Goal: Transaction & Acquisition: Purchase product/service

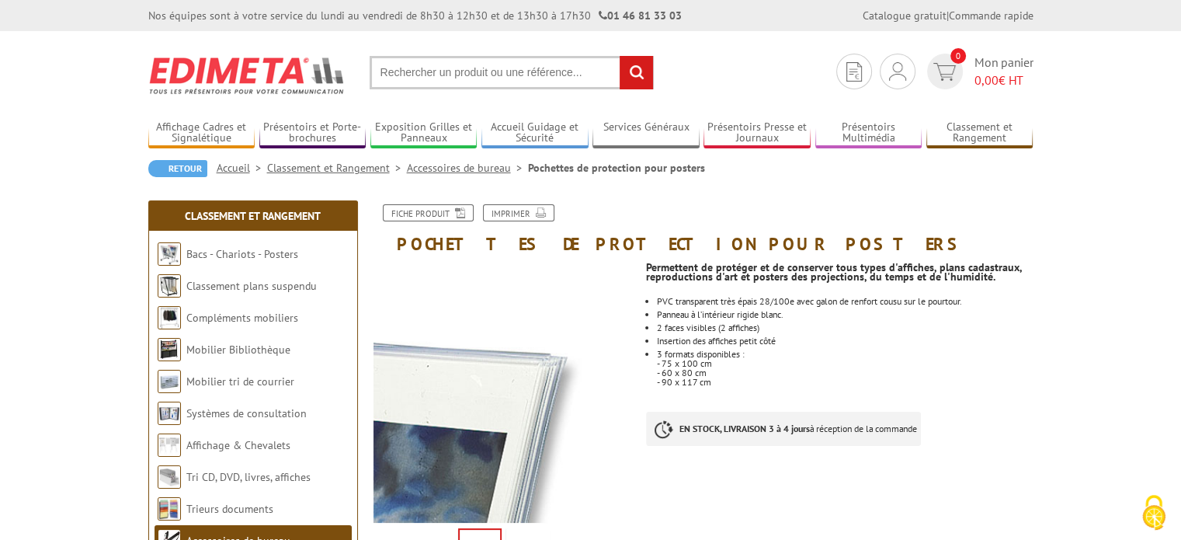
scroll to position [259, 0]
click at [423, 74] on input "text" at bounding box center [512, 72] width 284 height 33
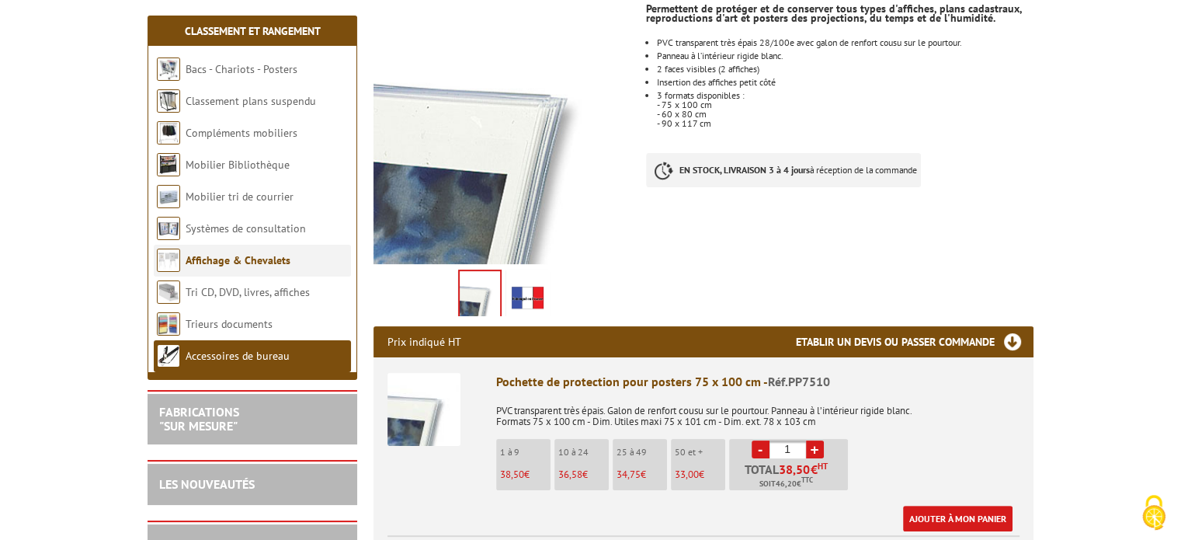
click at [245, 259] on link "Affichage & Chevalets" at bounding box center [238, 260] width 105 height 14
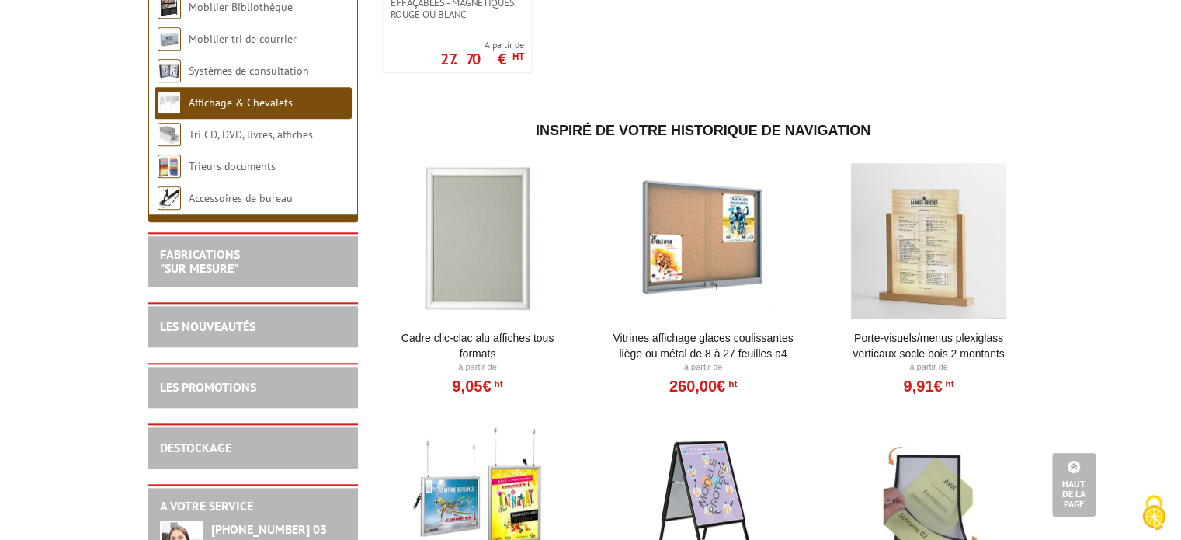
scroll to position [1278, 0]
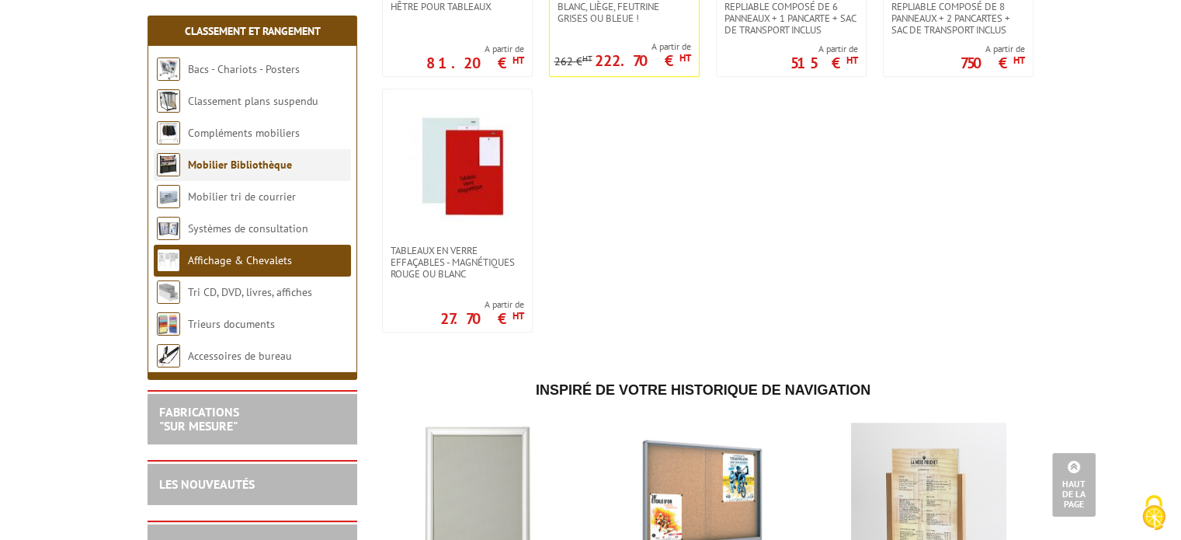
click at [252, 155] on li "Mobilier Bibliothèque" at bounding box center [252, 165] width 197 height 32
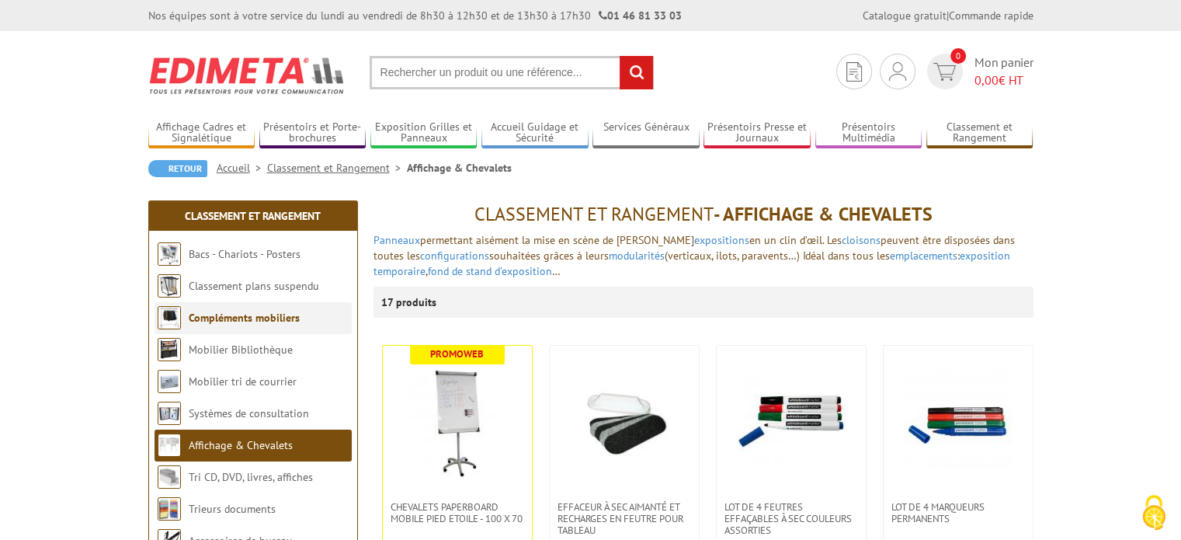
click at [297, 311] on link "Compléments mobiliers" at bounding box center [244, 318] width 111 height 14
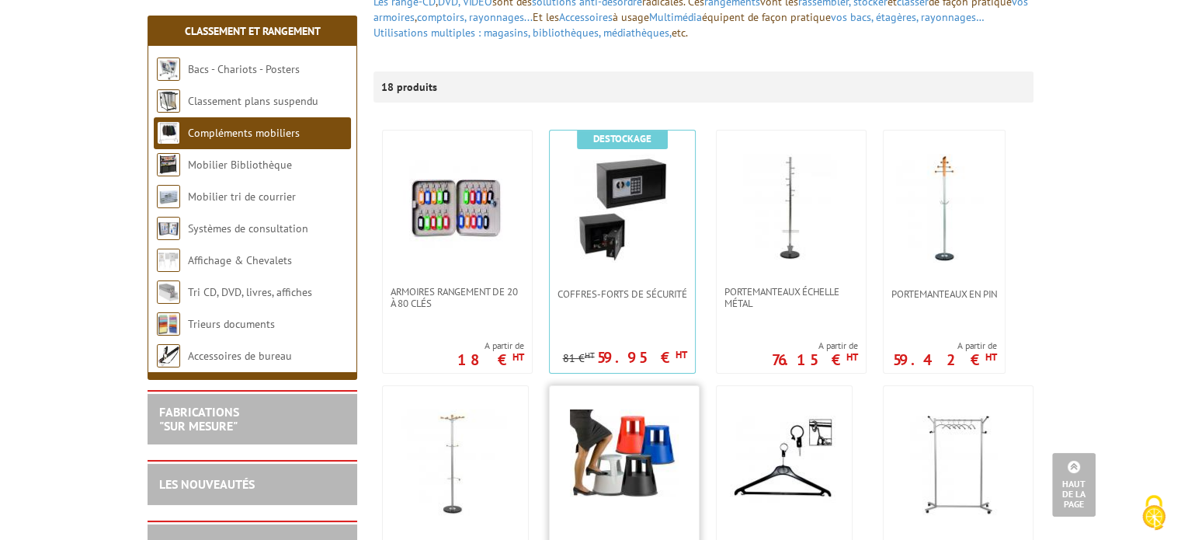
scroll to position [259, 0]
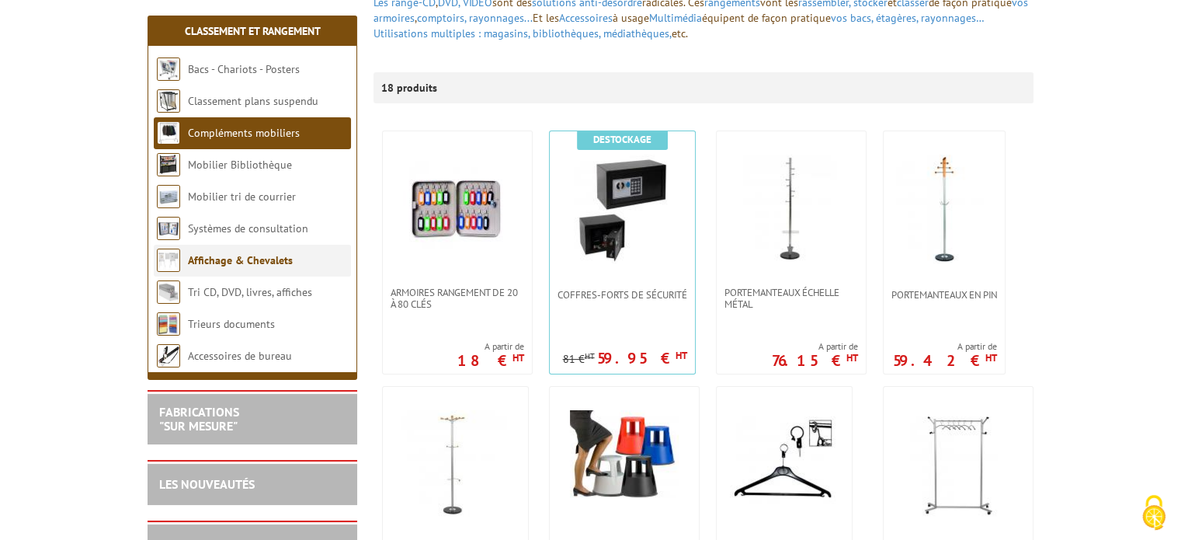
click at [168, 262] on img at bounding box center [168, 260] width 23 height 23
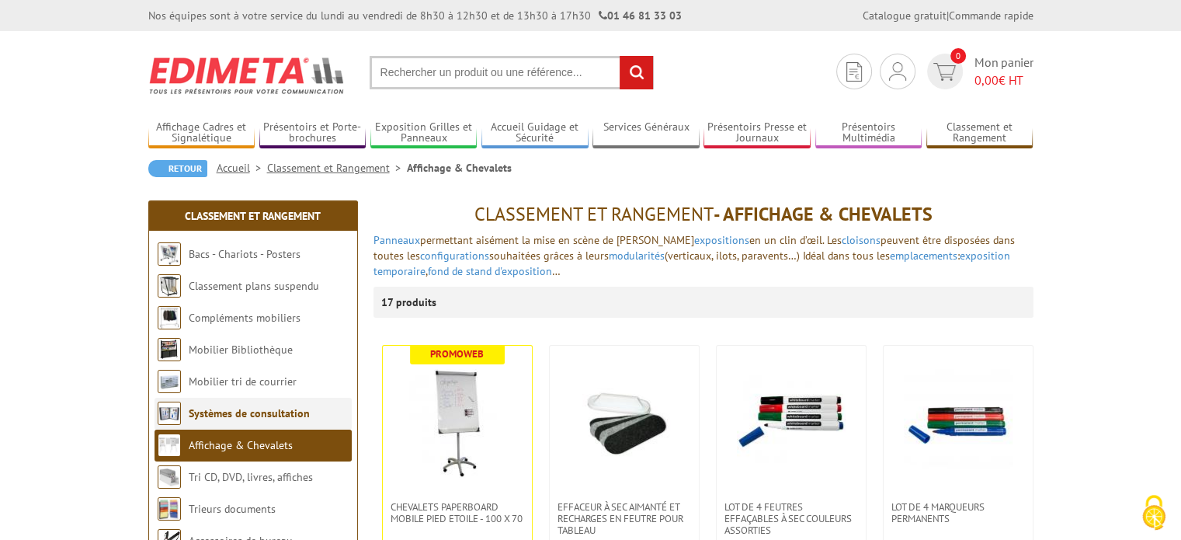
click at [214, 413] on link "Systèmes de consultation" at bounding box center [249, 413] width 121 height 14
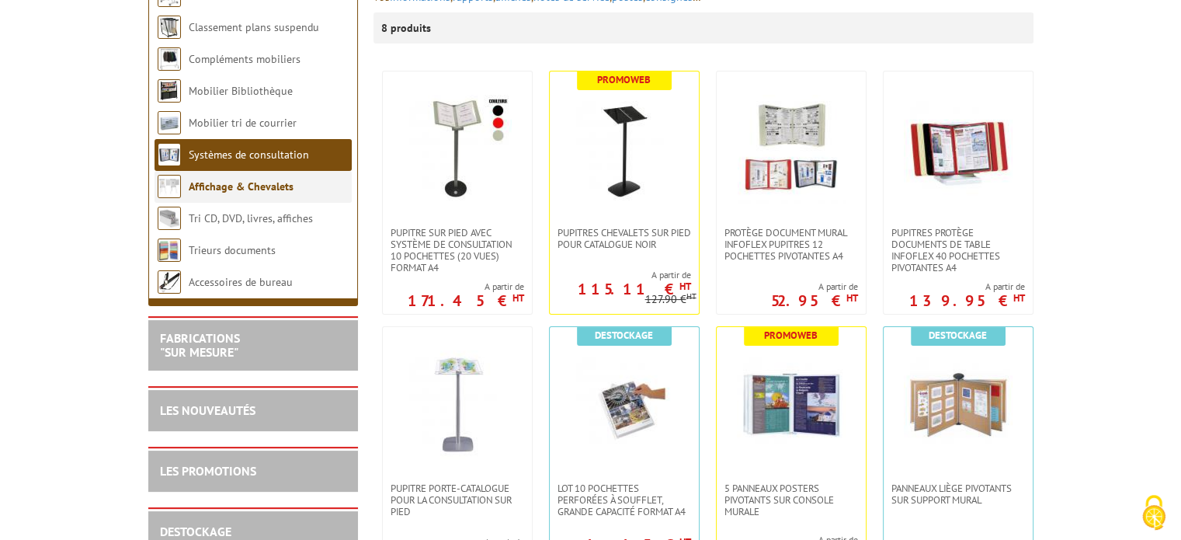
scroll to position [517, 0]
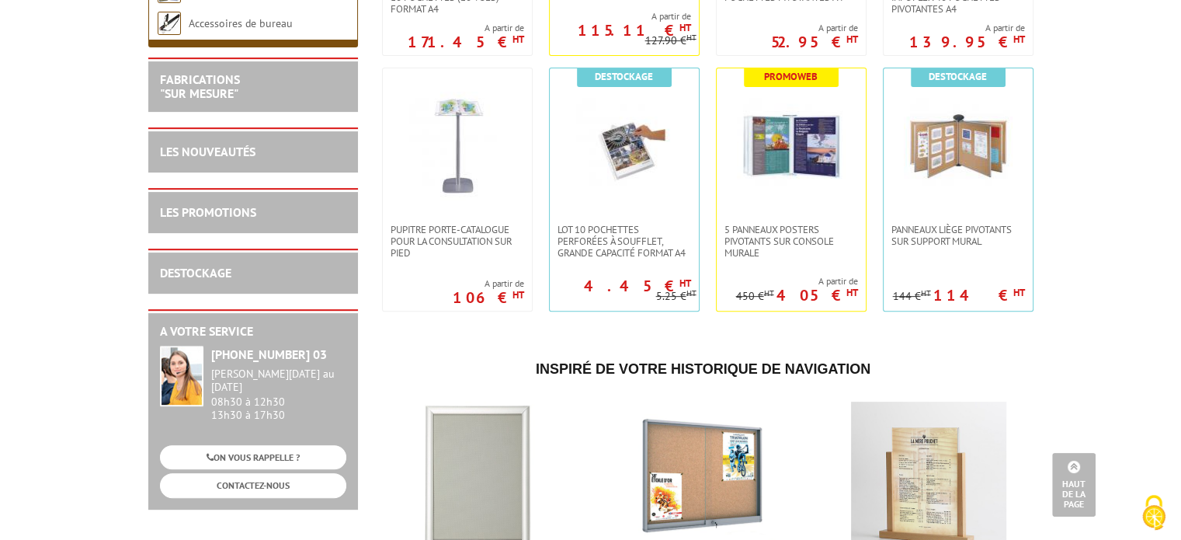
click at [224, 161] on div "LES NOUVEAUTÉS" at bounding box center [253, 150] width 210 height 43
click at [221, 154] on link "LES NOUVEAUTÉS" at bounding box center [208, 152] width 96 height 16
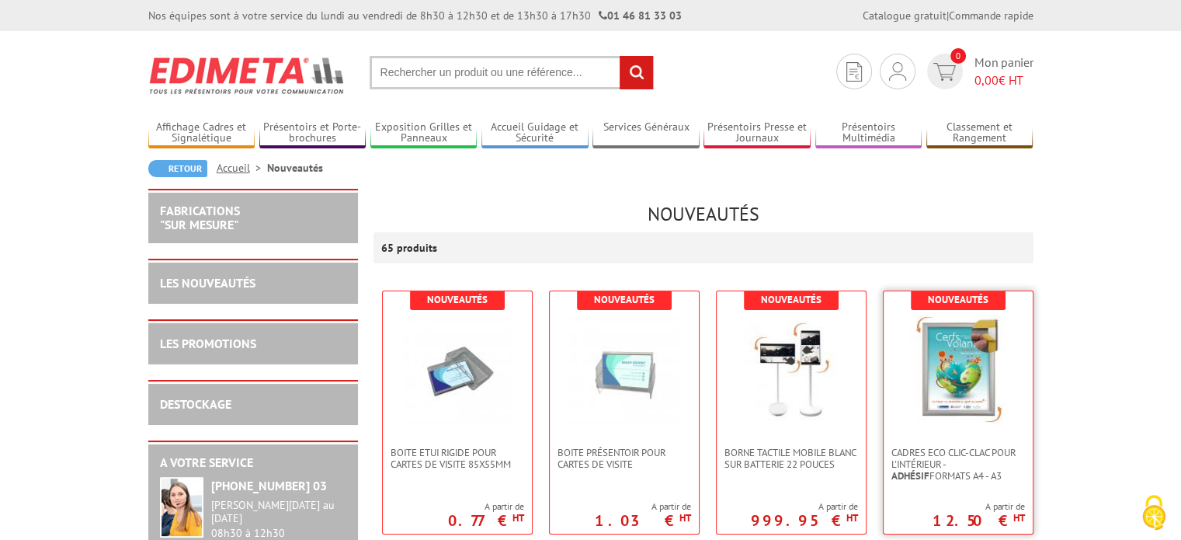
click at [977, 380] on img at bounding box center [958, 369] width 109 height 109
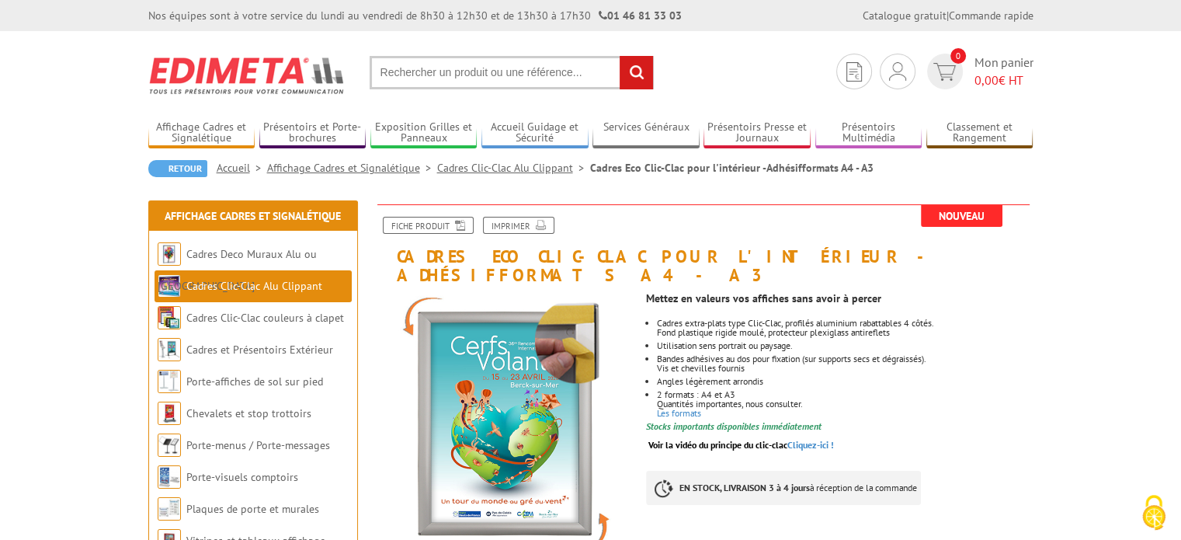
scroll to position [259, 0]
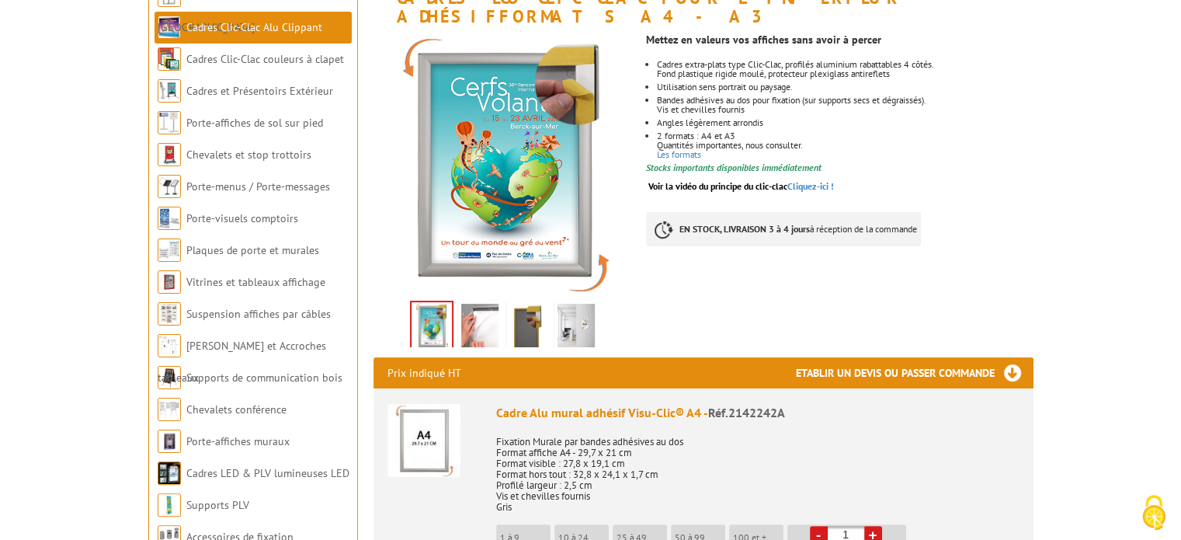
click at [585, 307] on img at bounding box center [576, 328] width 37 height 48
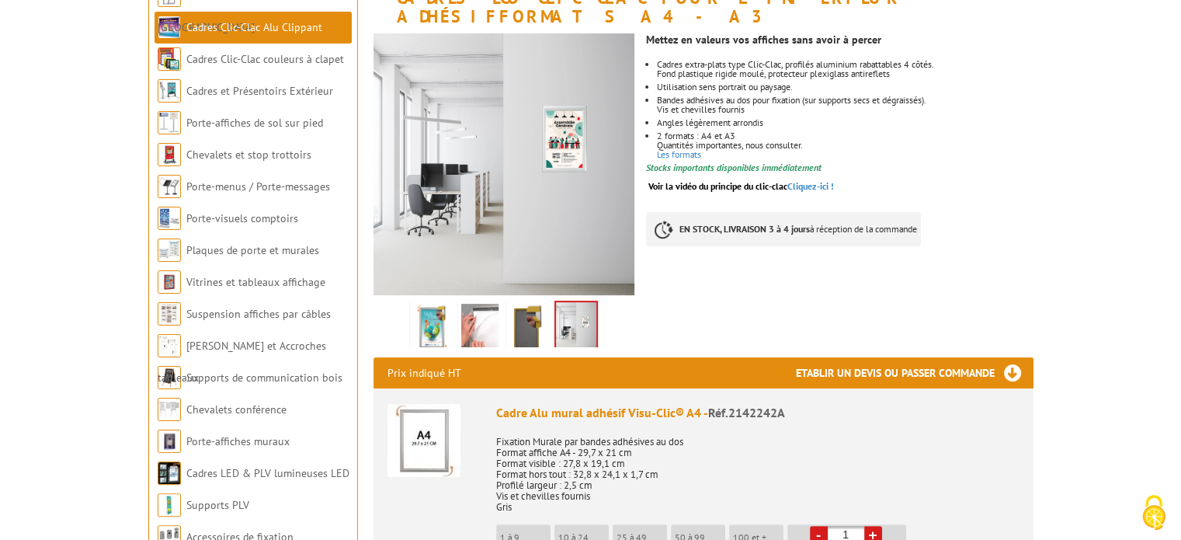
click at [523, 316] on img at bounding box center [527, 328] width 37 height 48
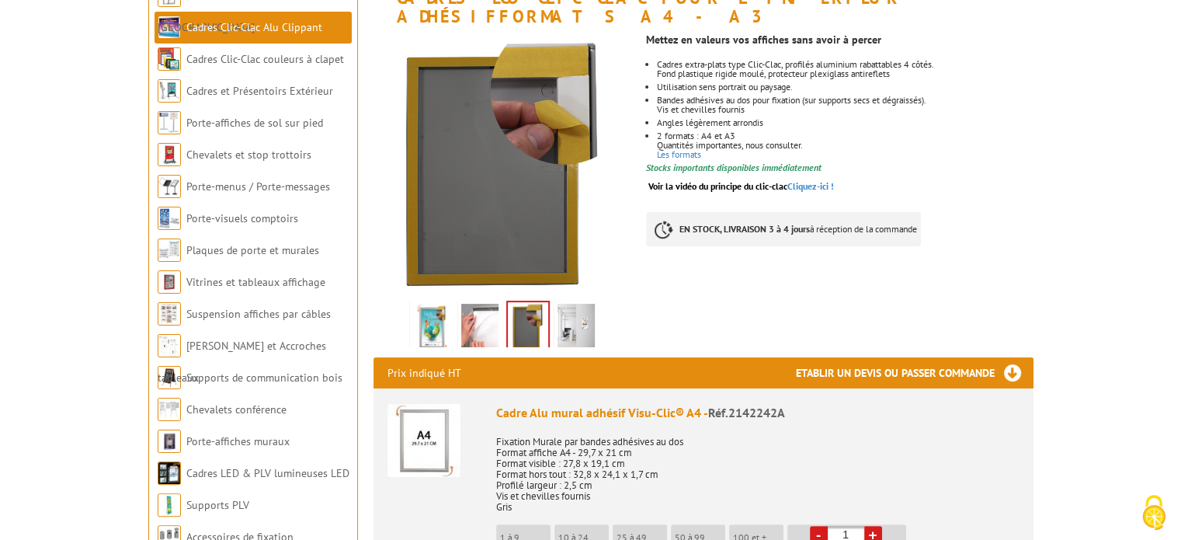
click at [485, 315] on img at bounding box center [479, 328] width 37 height 48
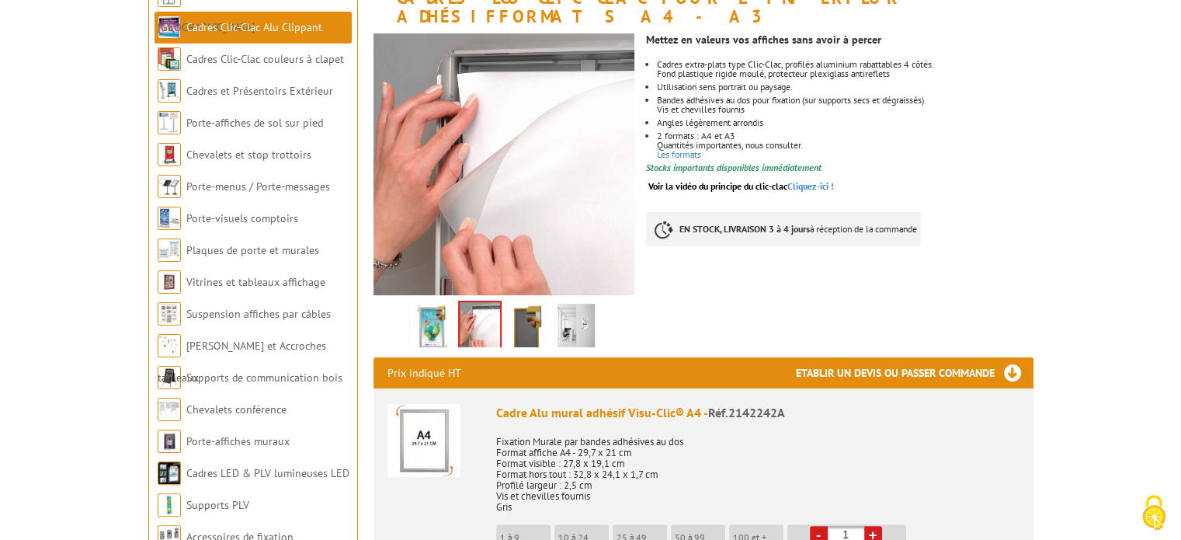
click at [436, 312] on img at bounding box center [431, 328] width 37 height 48
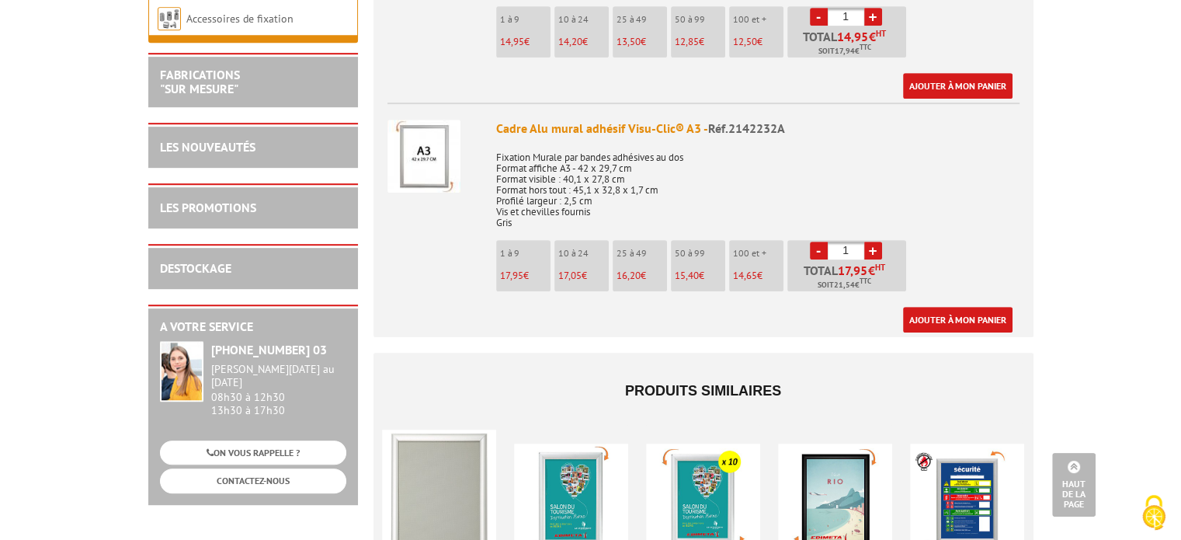
scroll to position [1035, 0]
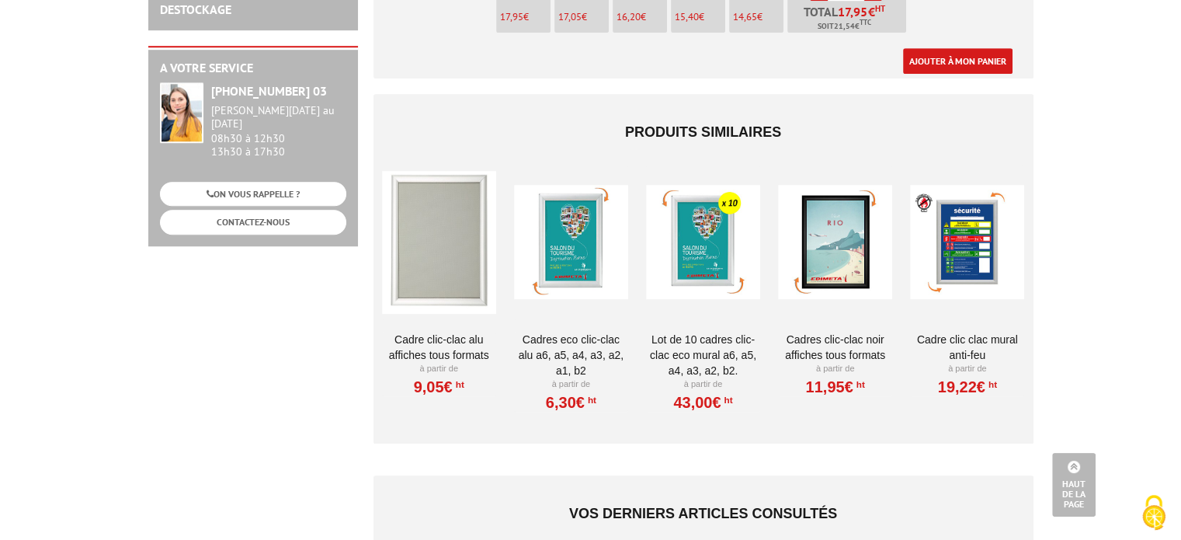
click at [850, 251] on div at bounding box center [835, 242] width 114 height 155
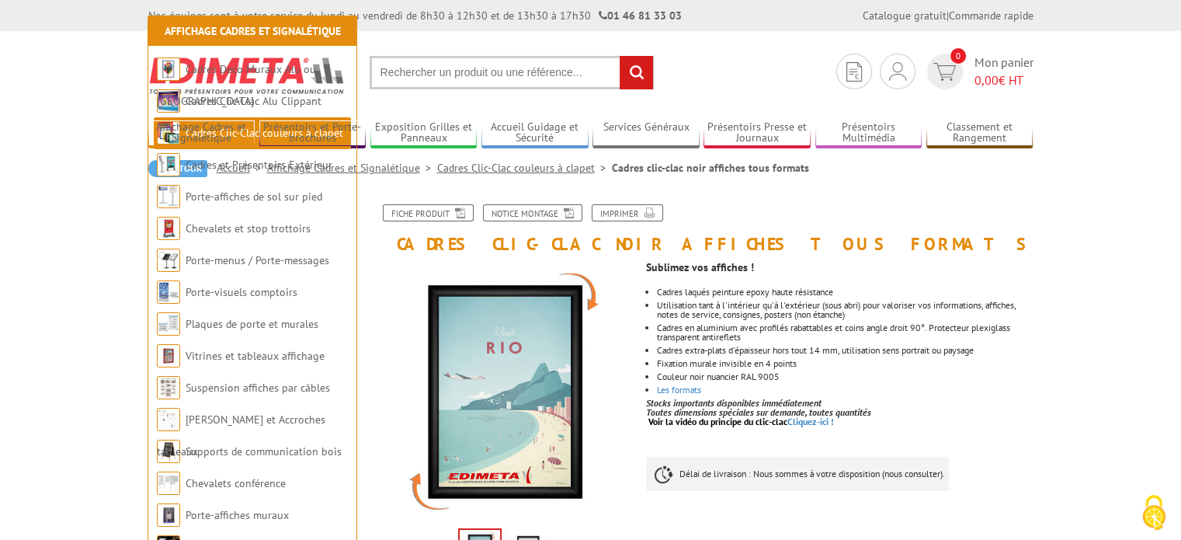
scroll to position [259, 0]
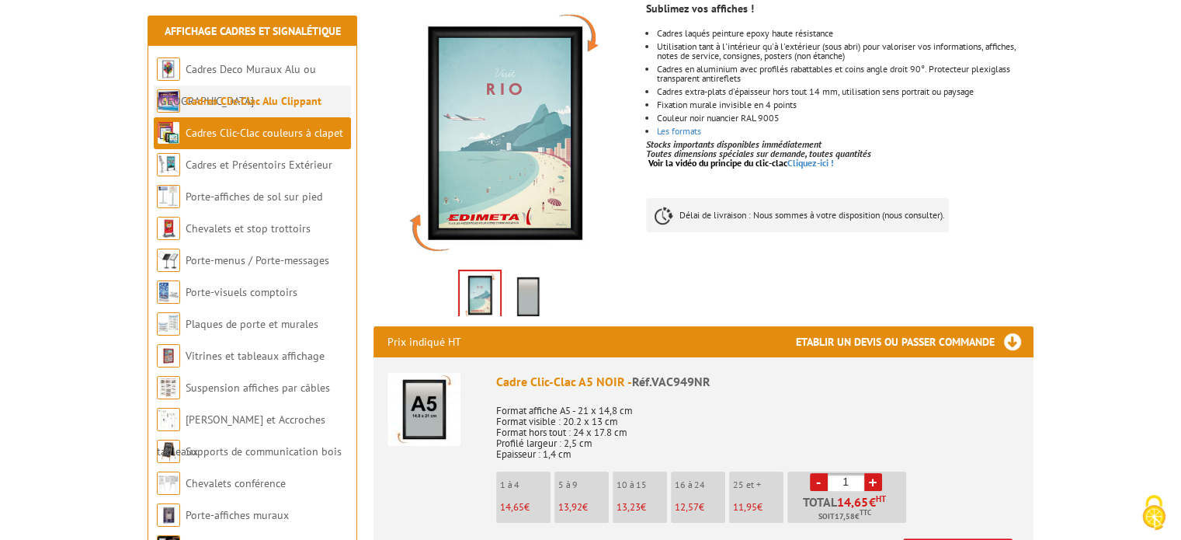
click at [245, 96] on link "Cadres Clic-Clac Alu Clippant" at bounding box center [254, 101] width 136 height 14
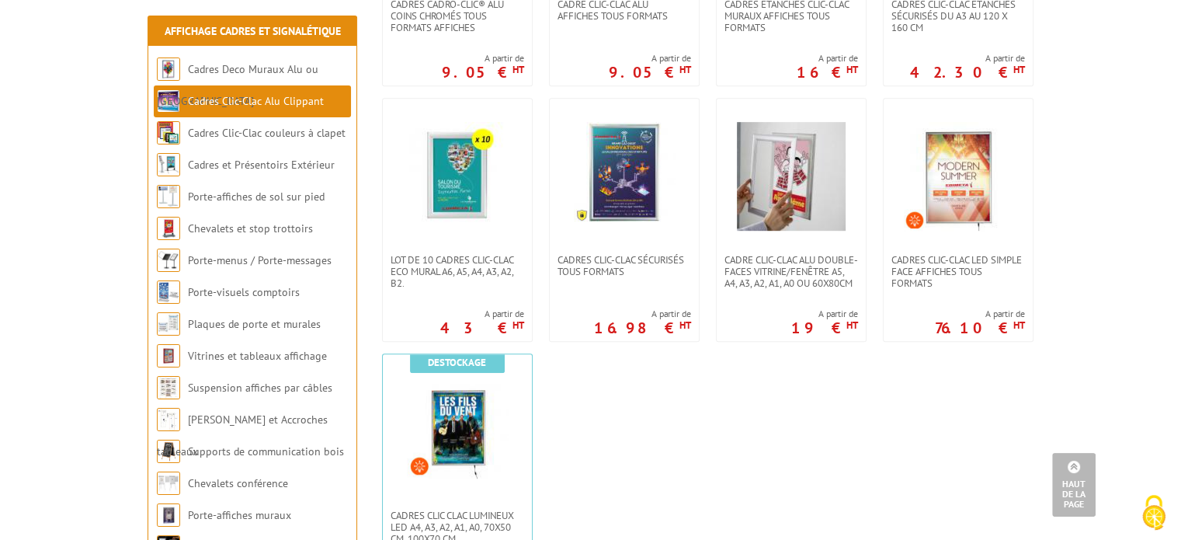
scroll to position [513, 0]
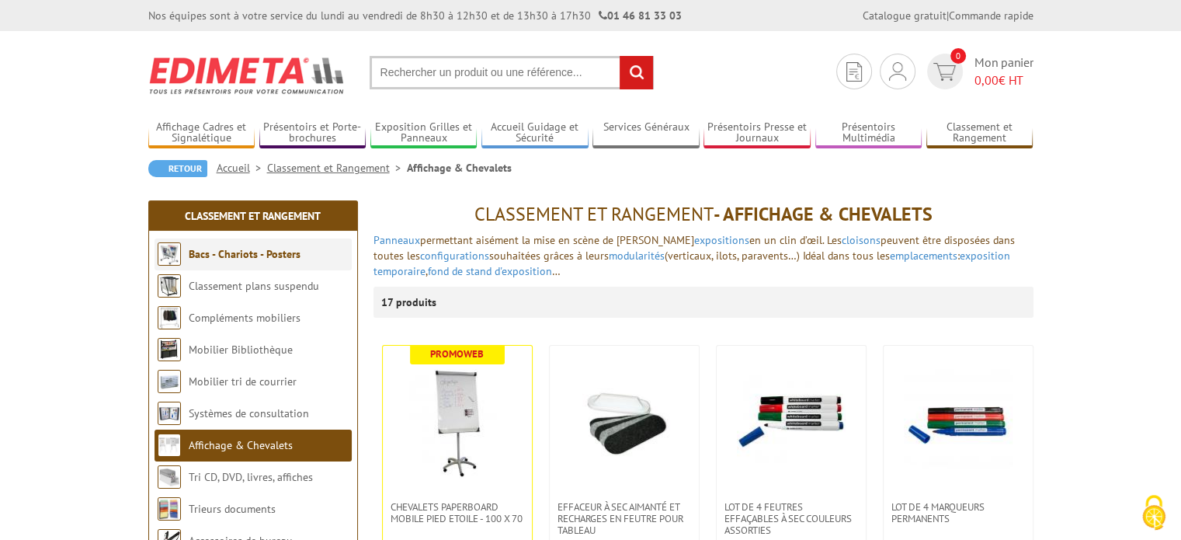
click at [225, 257] on link "Bacs - Chariots - Posters" at bounding box center [245, 254] width 112 height 14
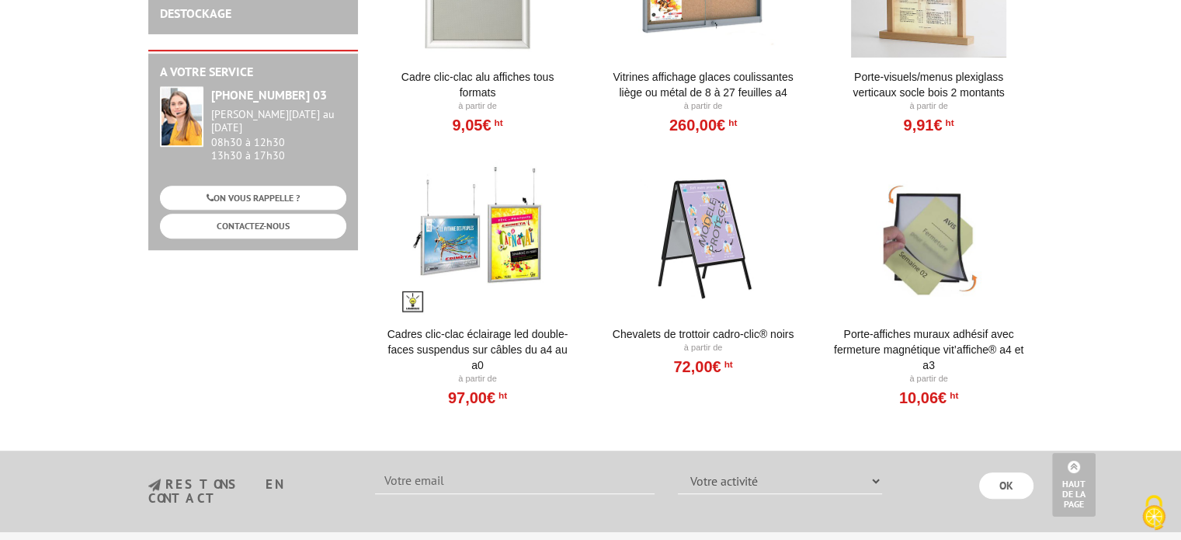
scroll to position [259, 0]
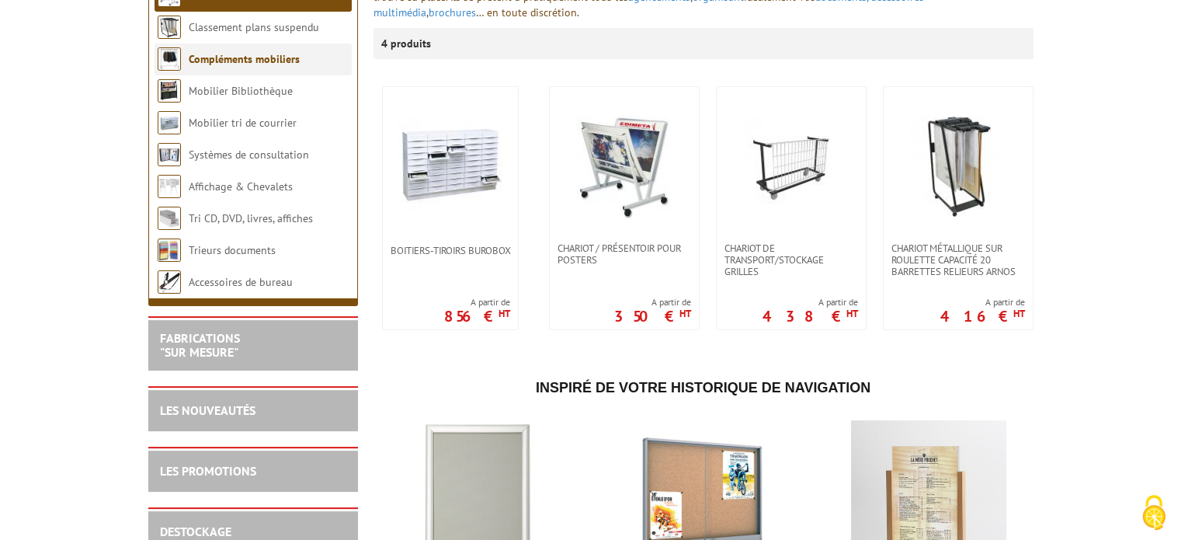
click at [222, 69] on li "Compléments mobiliers" at bounding box center [253, 59] width 197 height 32
click at [222, 64] on link "Compléments mobiliers" at bounding box center [244, 59] width 111 height 14
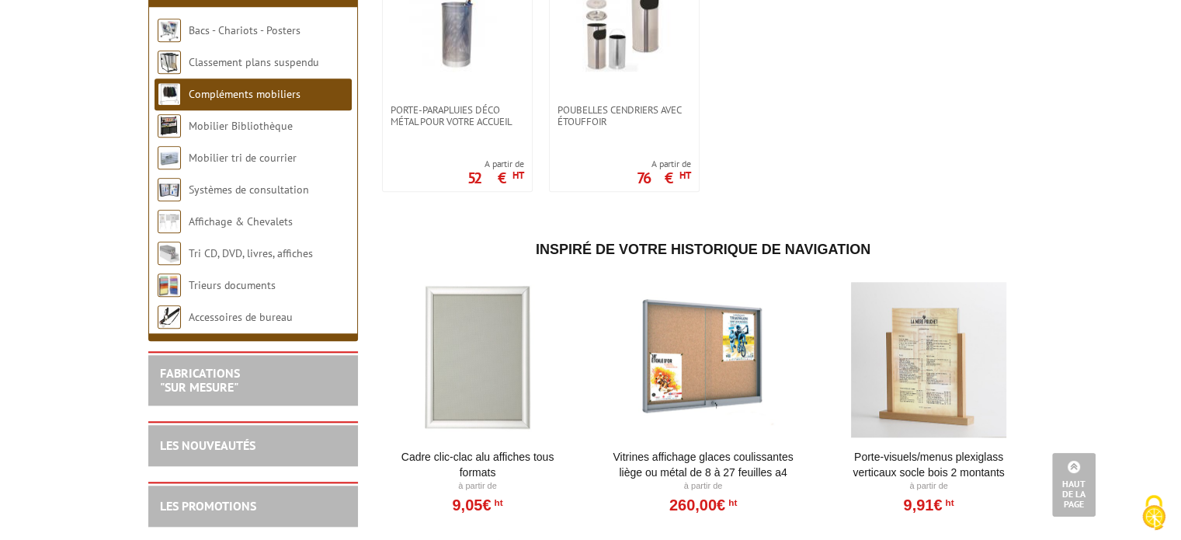
scroll to position [1812, 0]
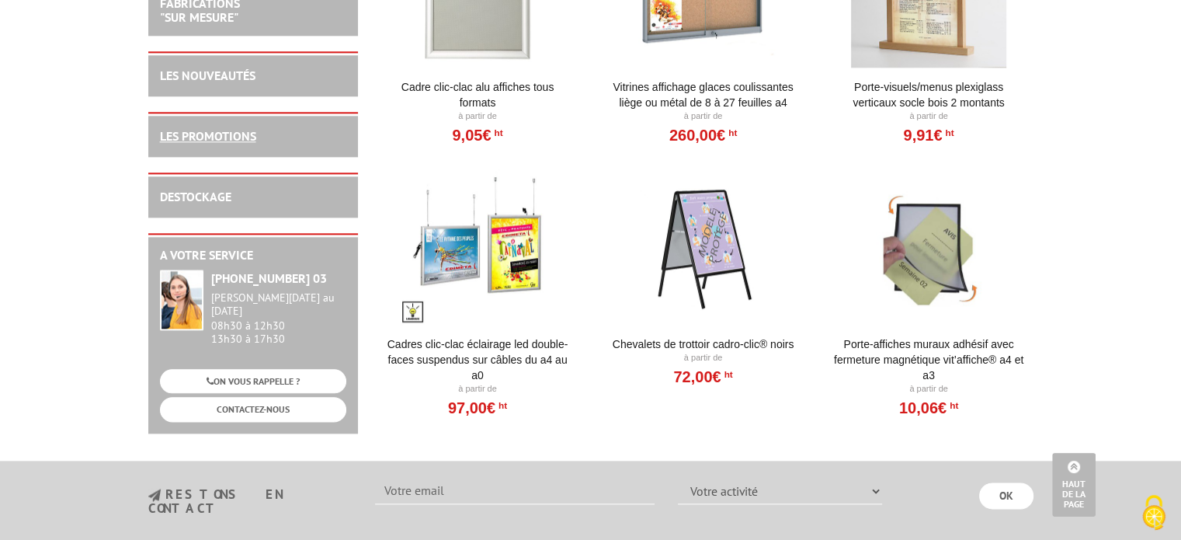
click at [189, 140] on link "LES PROMOTIONS" at bounding box center [208, 136] width 96 height 16
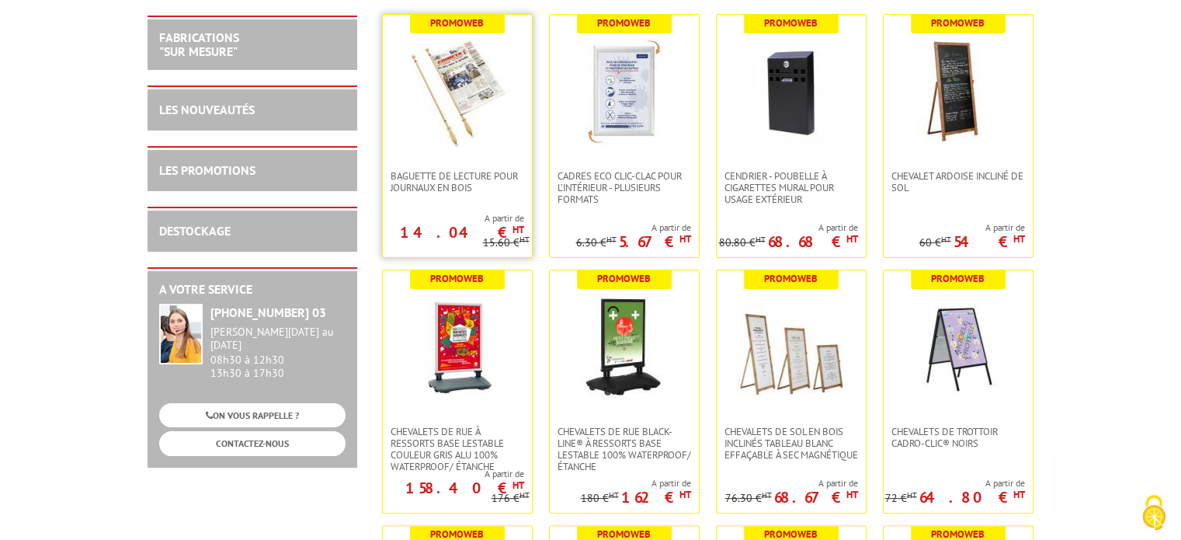
scroll to position [517, 0]
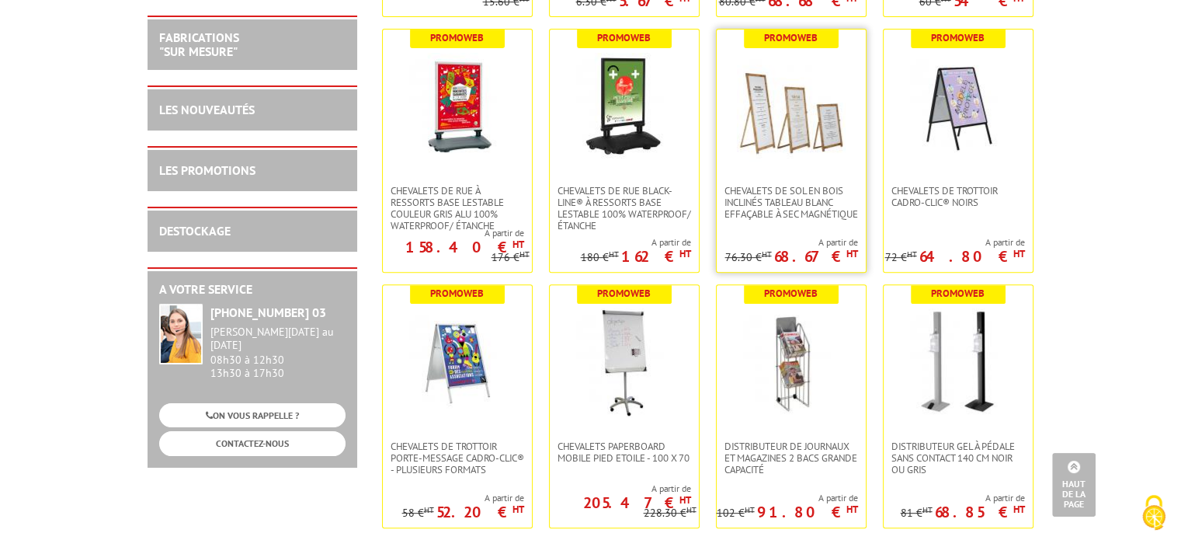
click at [774, 144] on img at bounding box center [791, 107] width 109 height 109
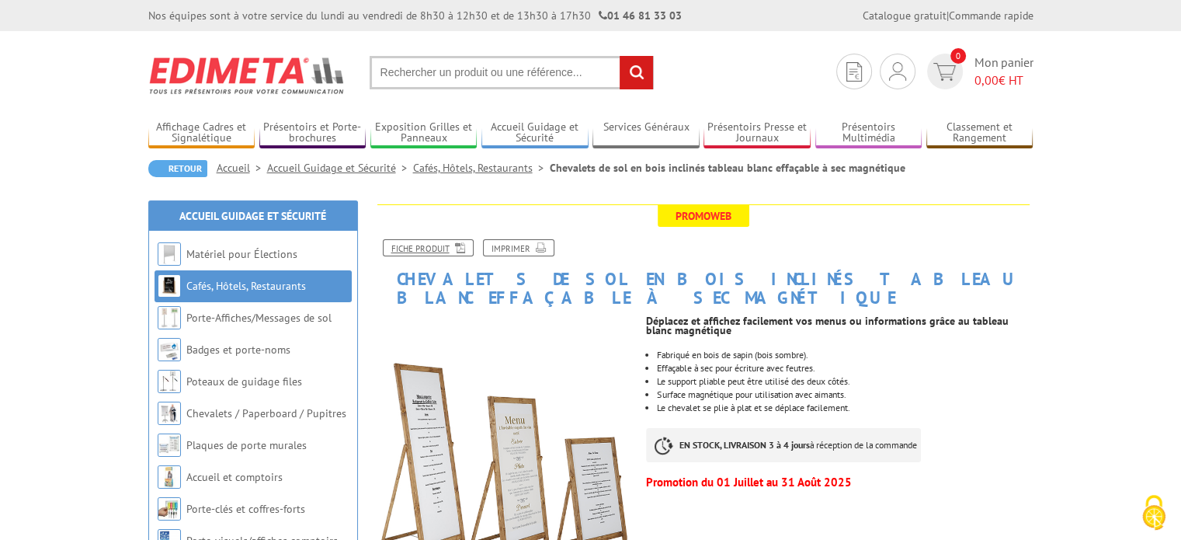
click at [435, 245] on link "Fiche produit" at bounding box center [428, 247] width 91 height 17
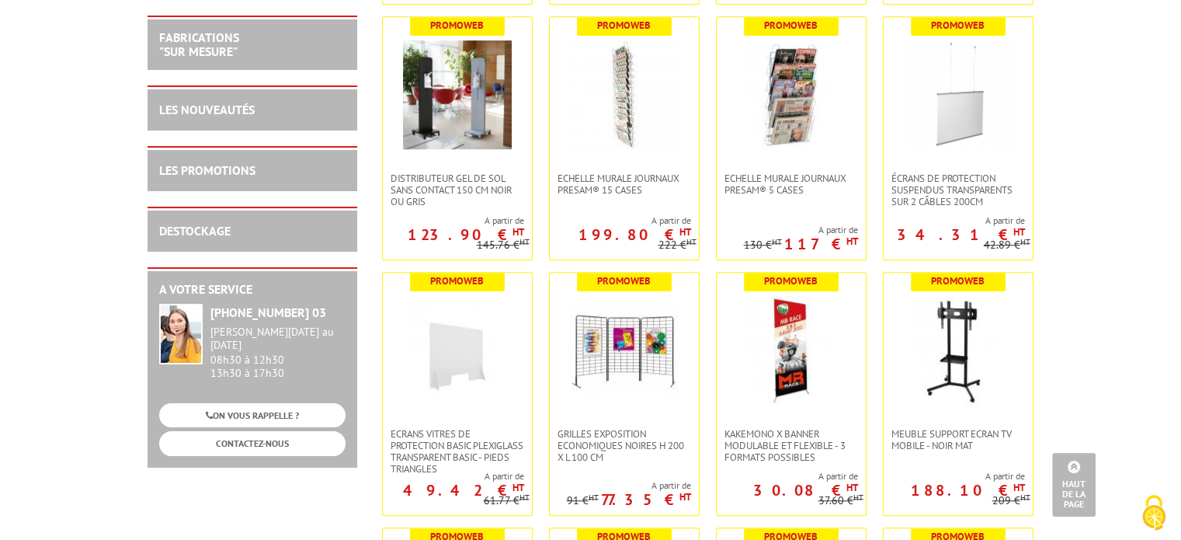
scroll to position [1299, 0]
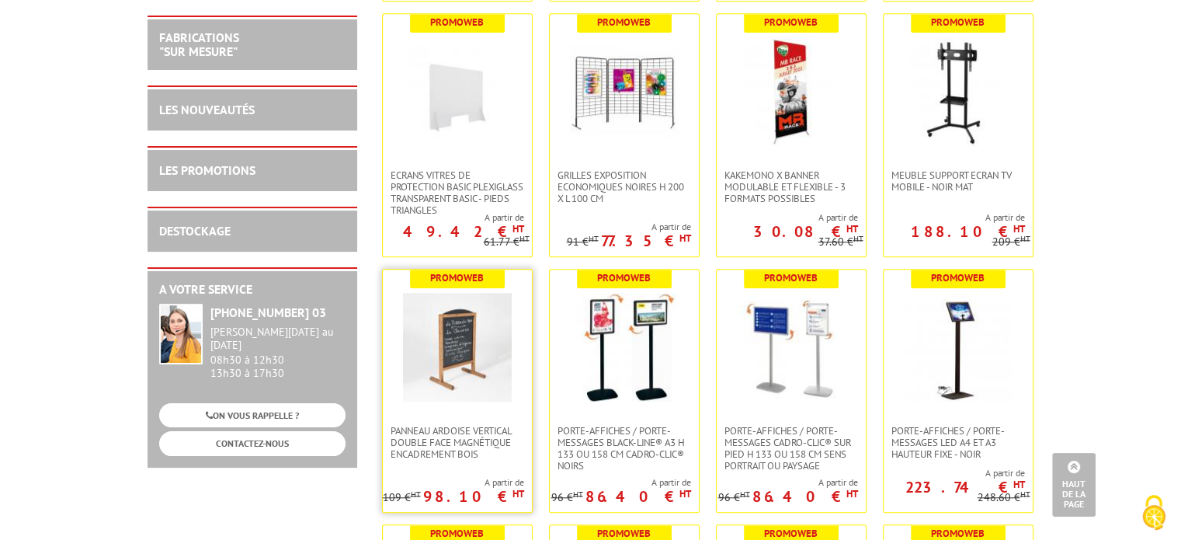
click at [466, 332] on img at bounding box center [457, 347] width 109 height 109
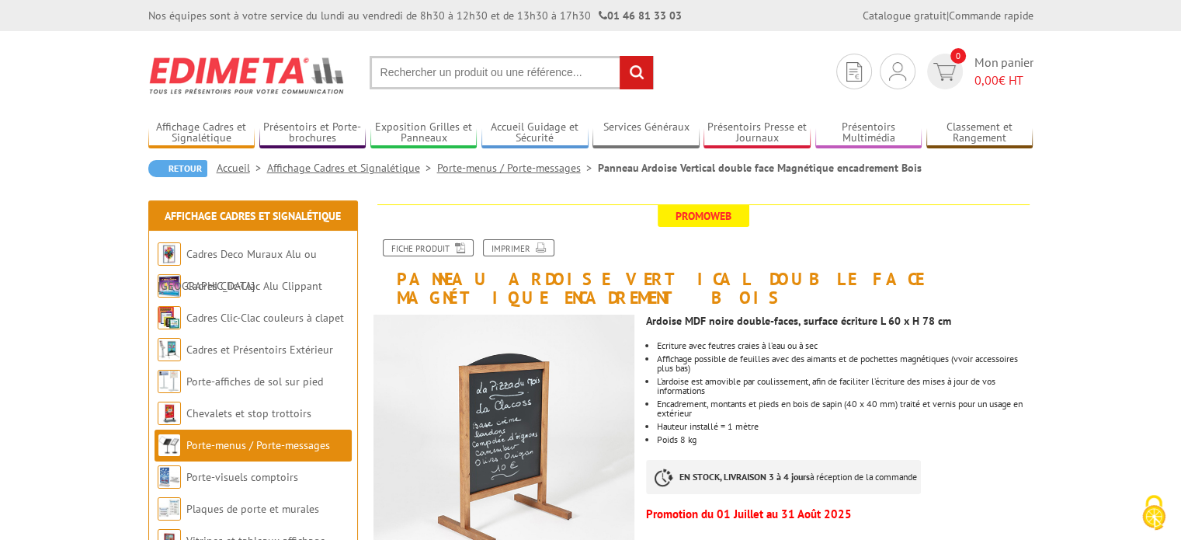
scroll to position [259, 0]
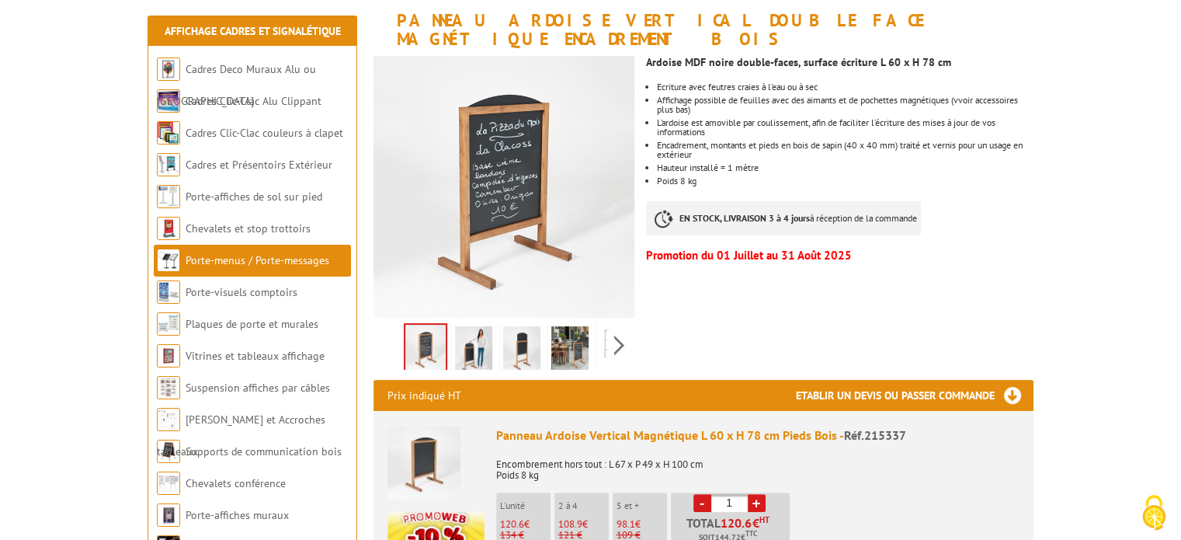
click at [471, 332] on img at bounding box center [473, 350] width 37 height 48
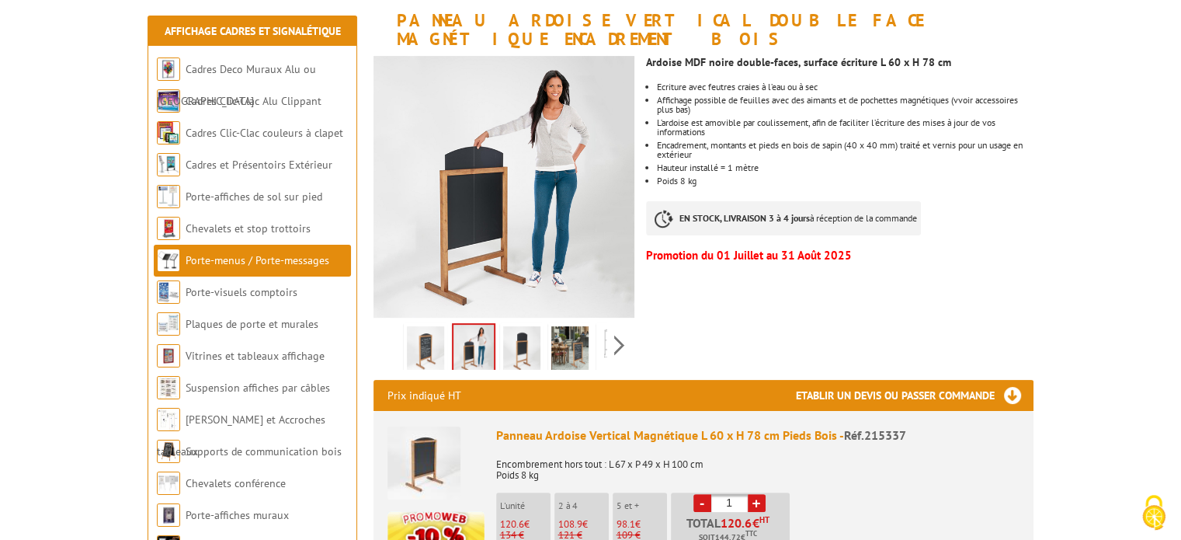
click at [527, 335] on img at bounding box center [521, 350] width 37 height 48
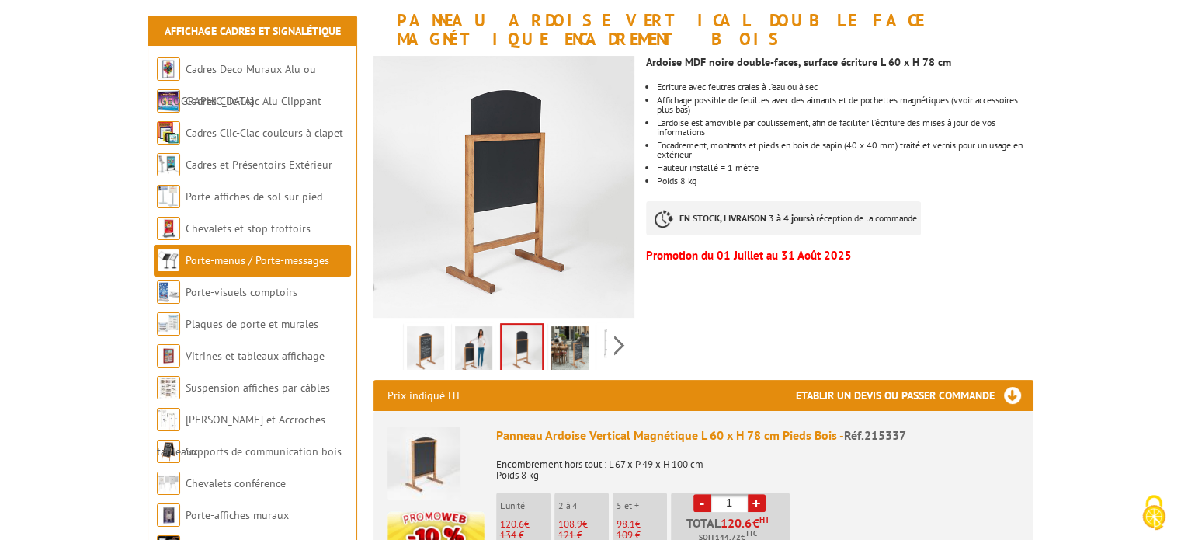
click at [571, 333] on img at bounding box center [569, 350] width 37 height 48
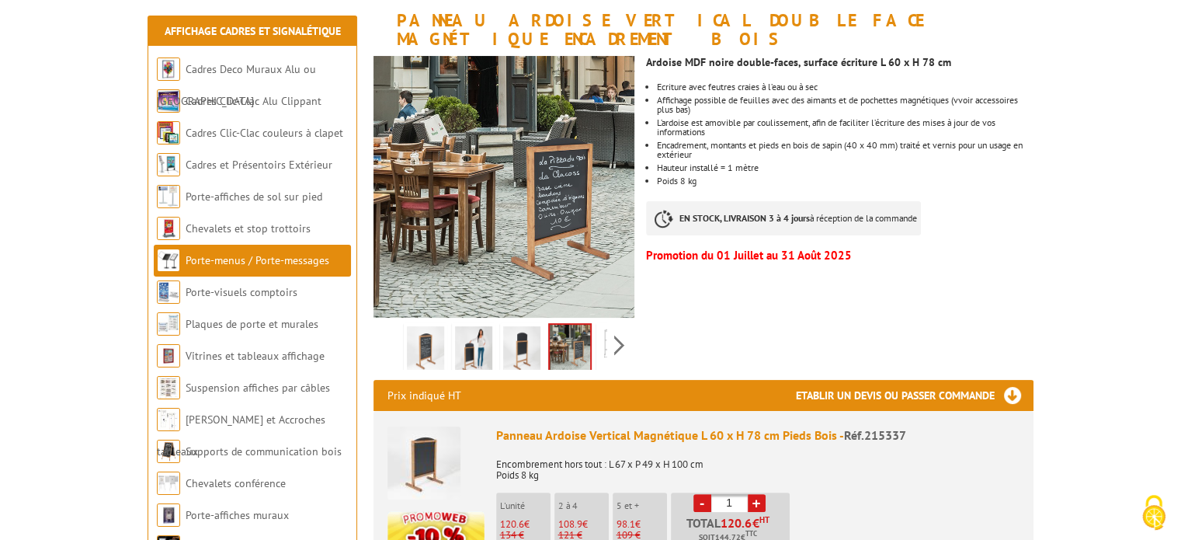
click at [419, 435] on img at bounding box center [424, 462] width 73 height 73
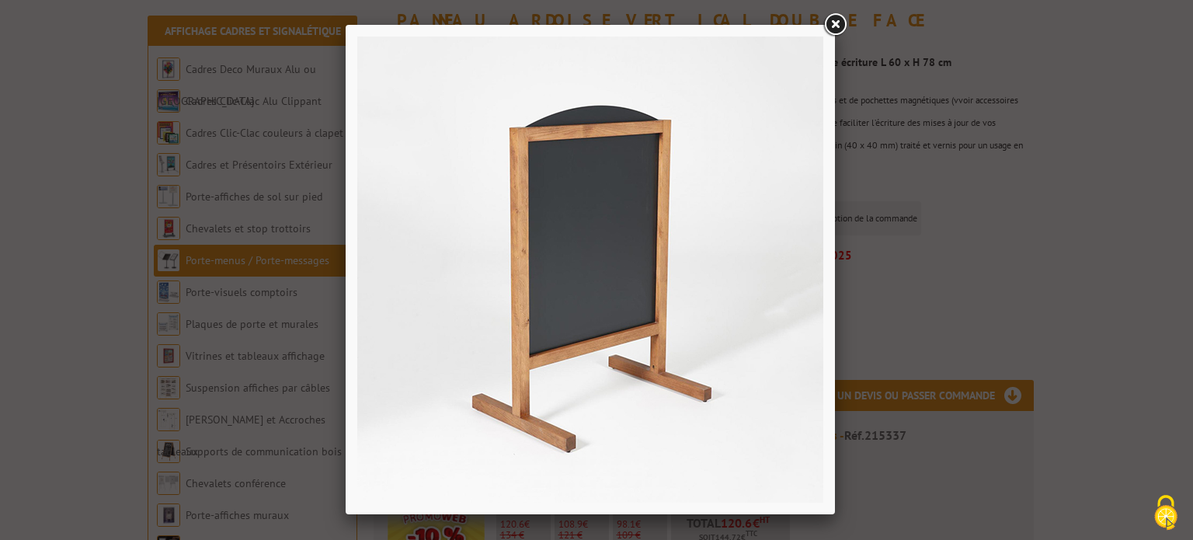
click at [833, 27] on link at bounding box center [835, 25] width 28 height 28
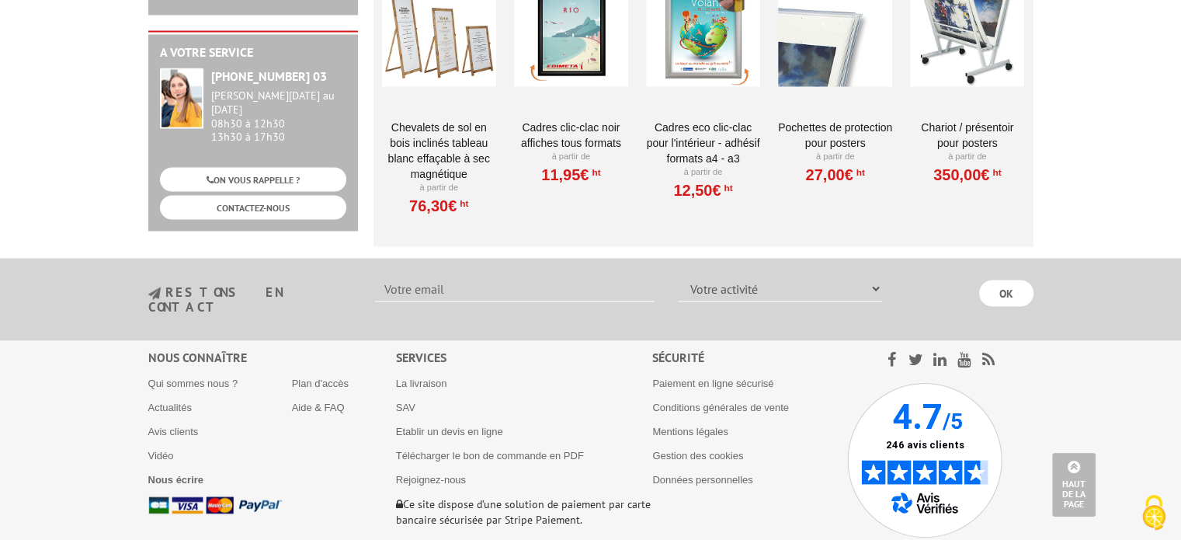
scroll to position [2330, 0]
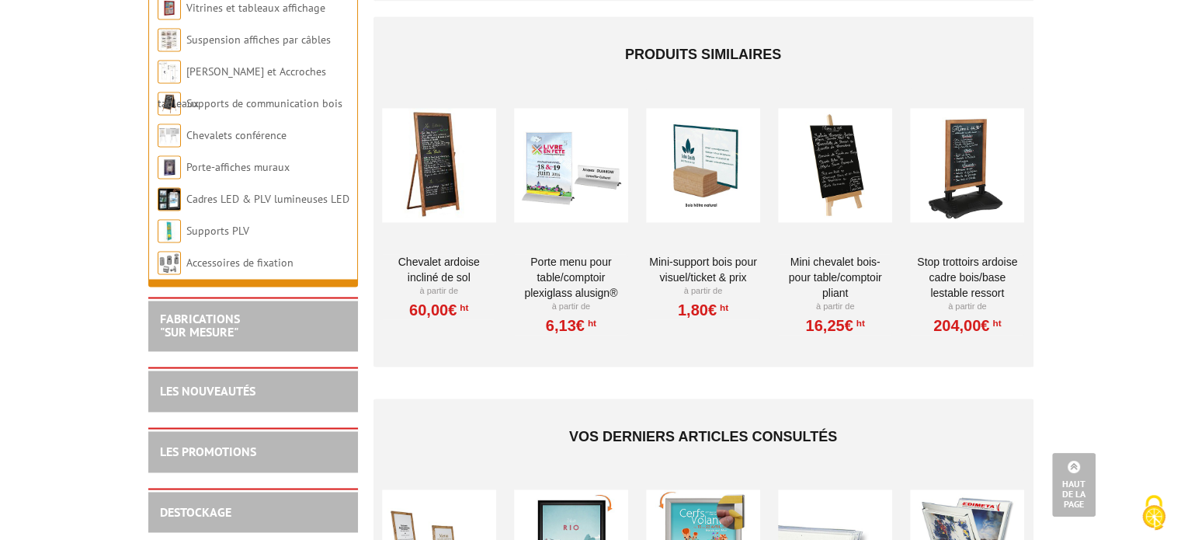
click at [435, 176] on div at bounding box center [439, 164] width 114 height 155
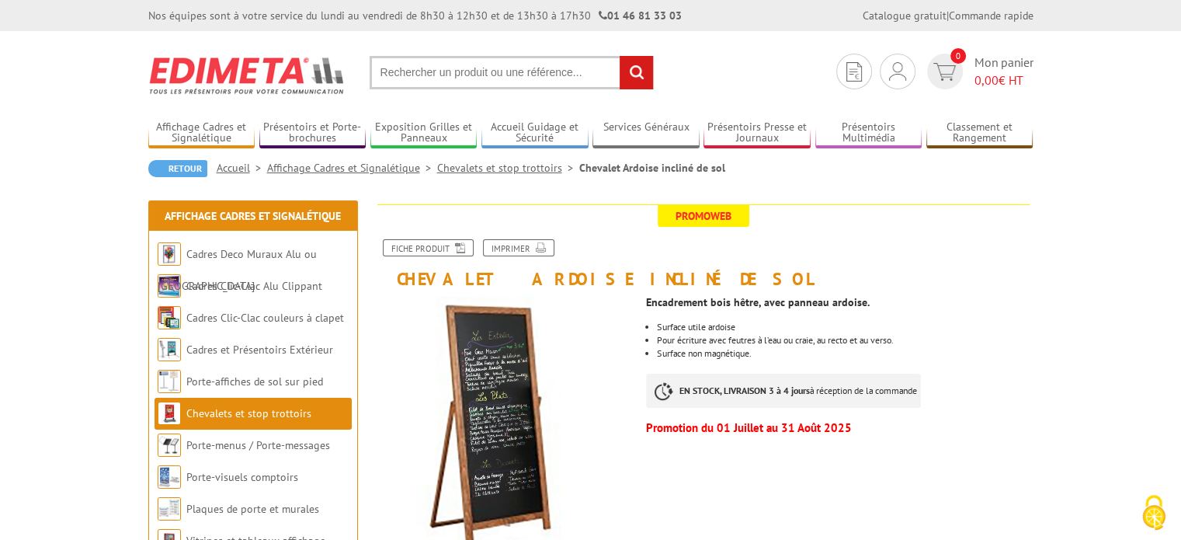
scroll to position [259, 0]
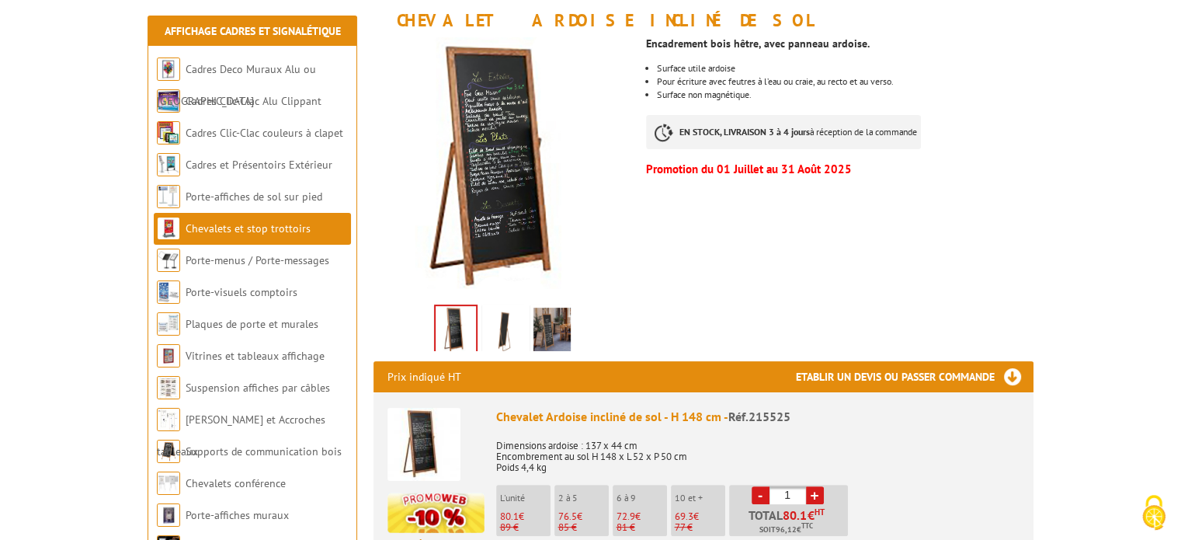
click at [556, 329] on img at bounding box center [552, 332] width 37 height 48
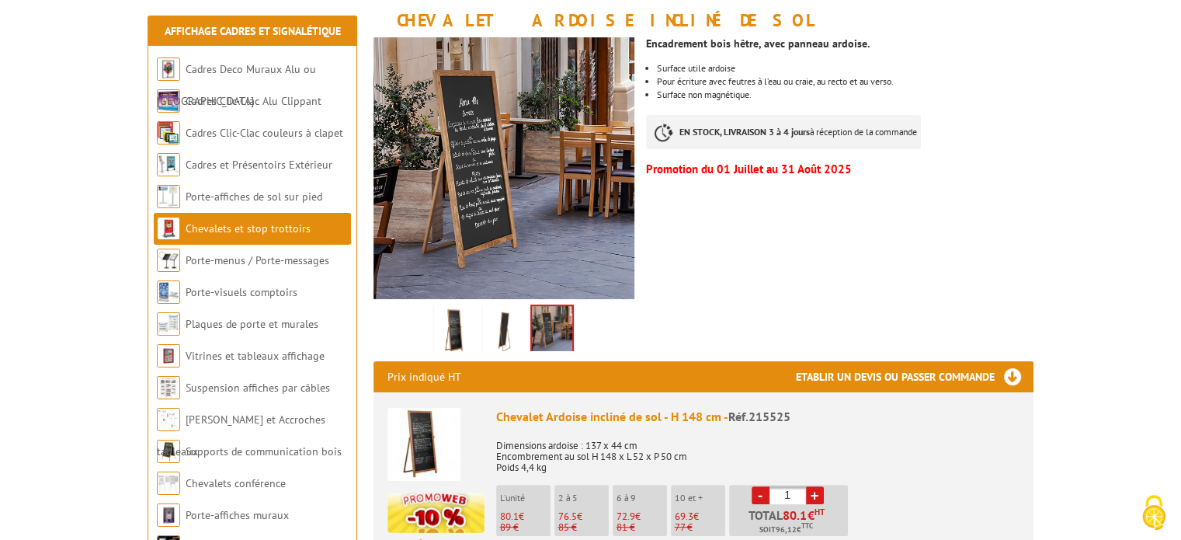
click at [812, 493] on link "+" at bounding box center [815, 495] width 18 height 18
type input "2"
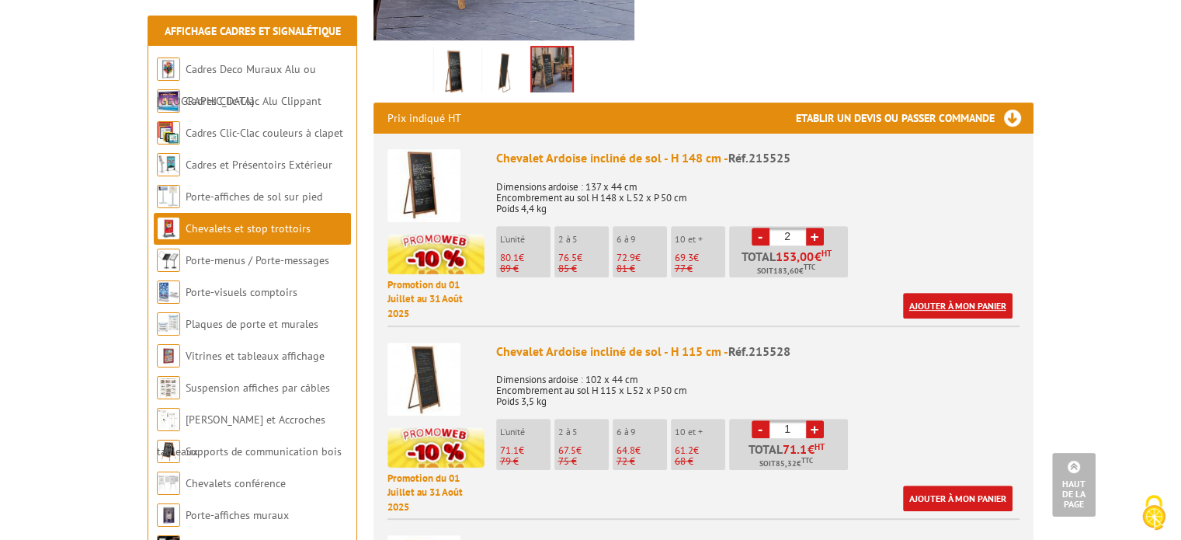
click at [916, 303] on link "Ajouter à mon panier" at bounding box center [958, 306] width 110 height 26
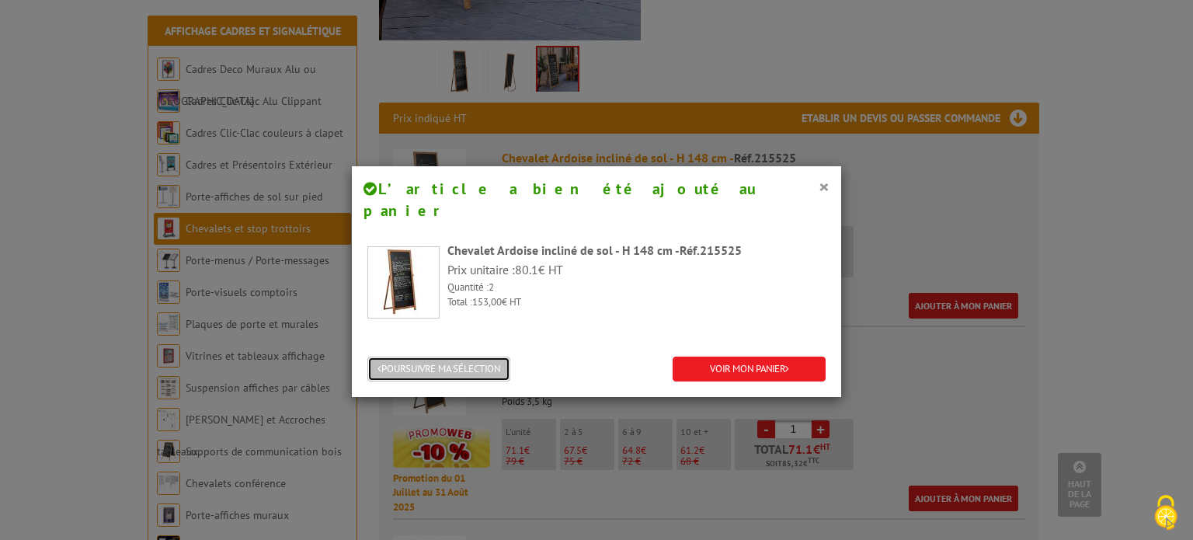
click at [440, 356] on button "POURSUIVRE MA SÉLECTION" at bounding box center [438, 369] width 143 height 26
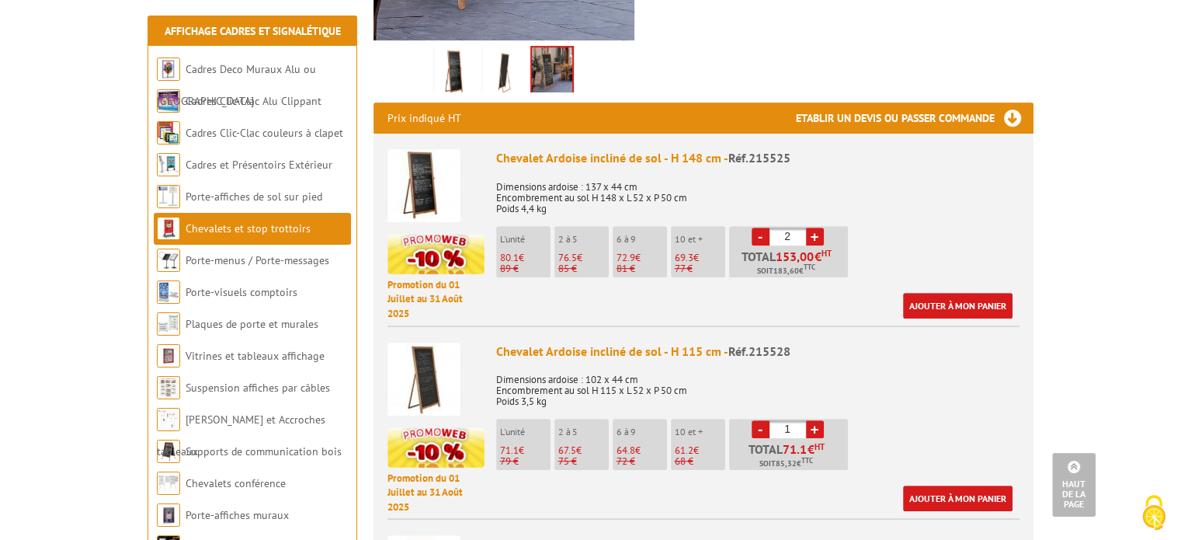
scroll to position [777, 0]
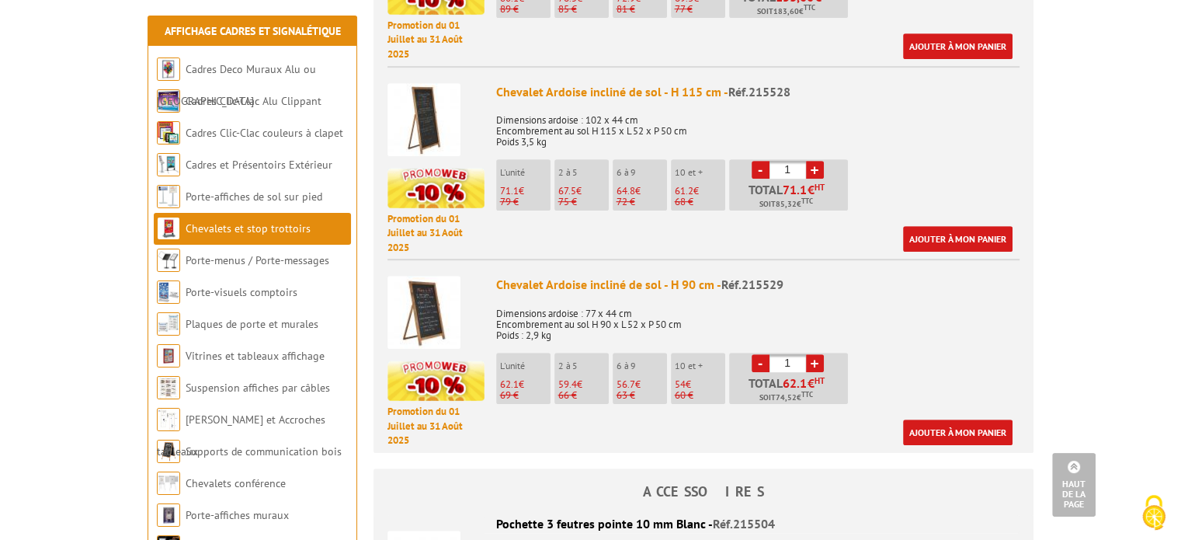
click at [417, 325] on img at bounding box center [424, 312] width 73 height 73
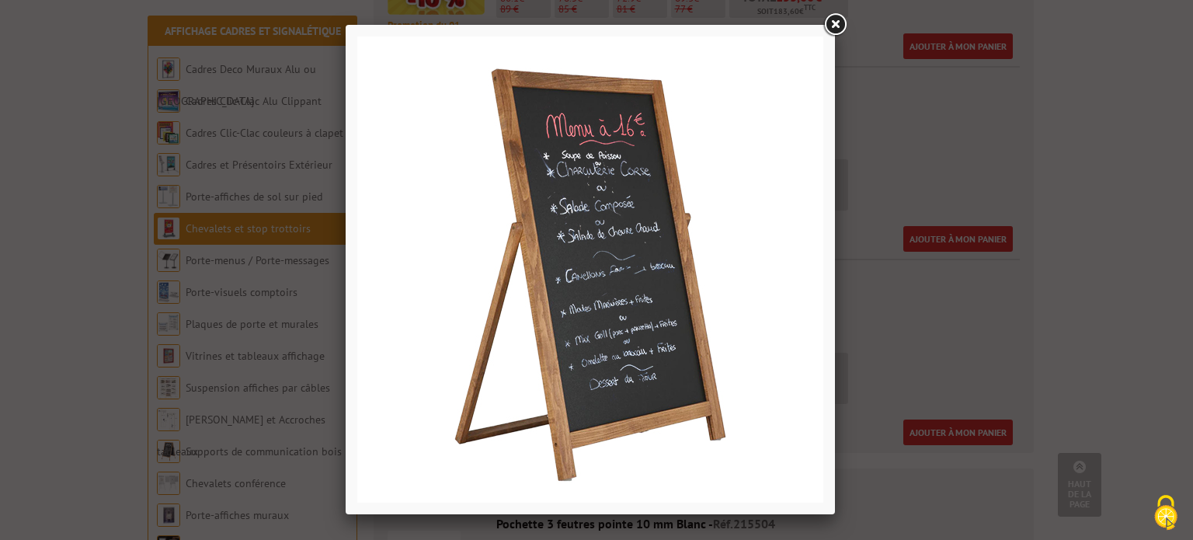
click at [833, 25] on link at bounding box center [835, 25] width 28 height 28
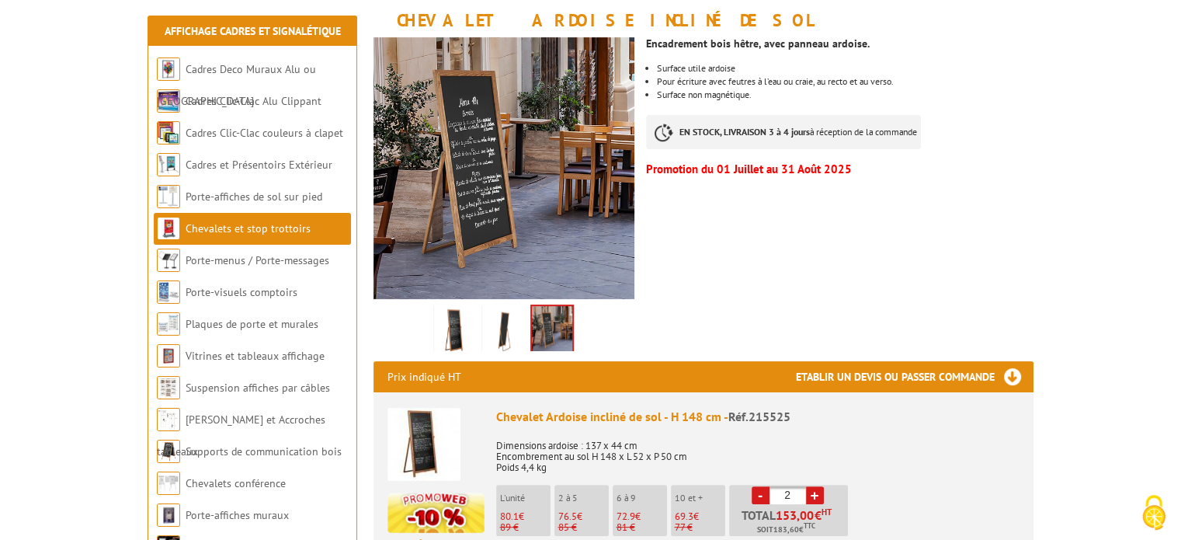
scroll to position [0, 0]
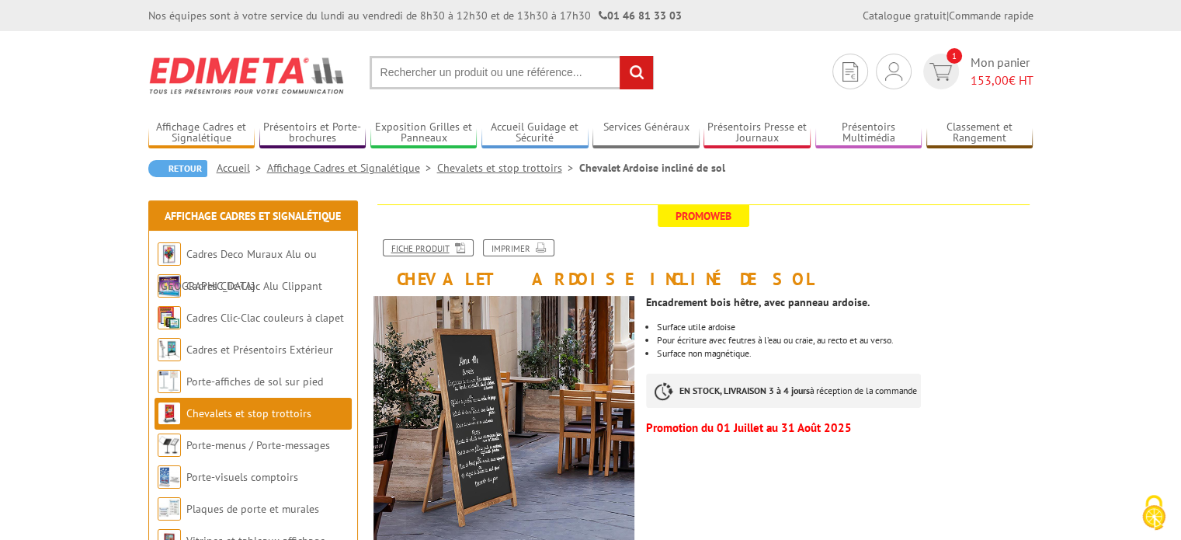
click at [422, 252] on link "Fiche produit" at bounding box center [428, 247] width 91 height 17
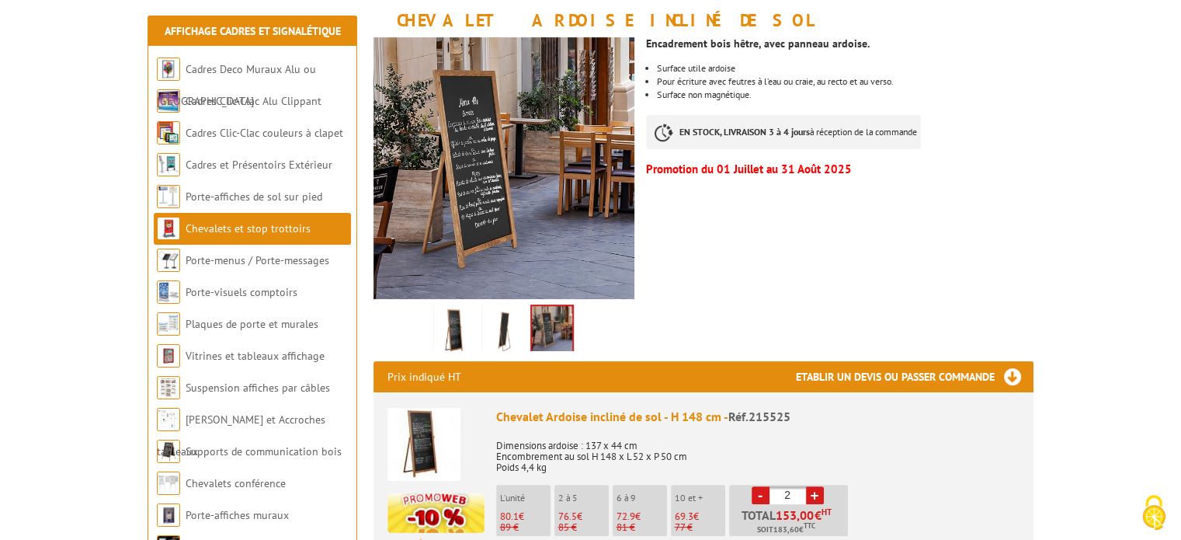
scroll to position [517, 0]
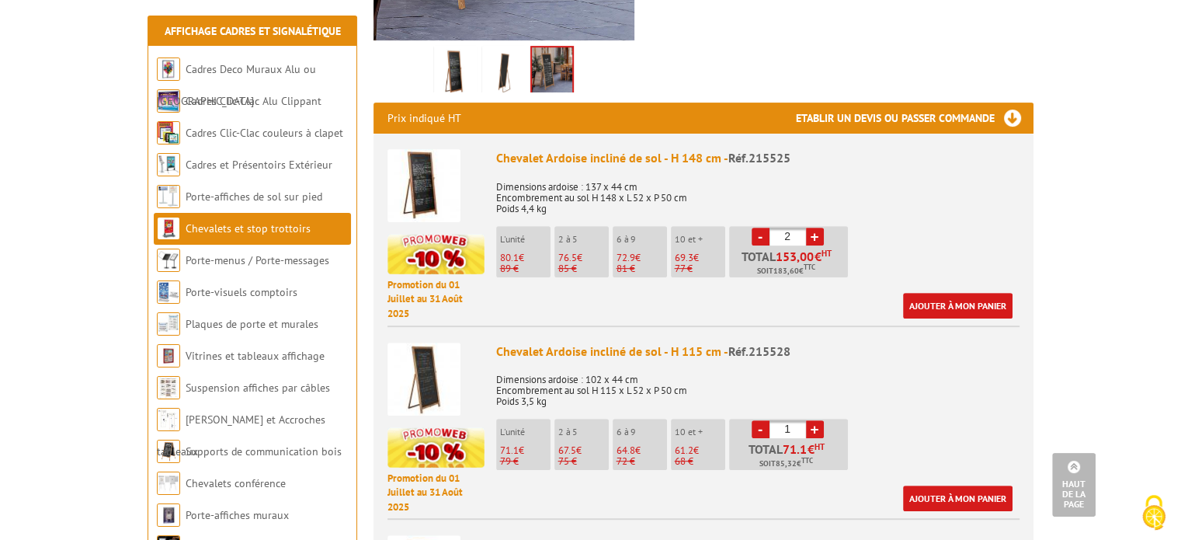
click at [426, 189] on img at bounding box center [424, 185] width 73 height 73
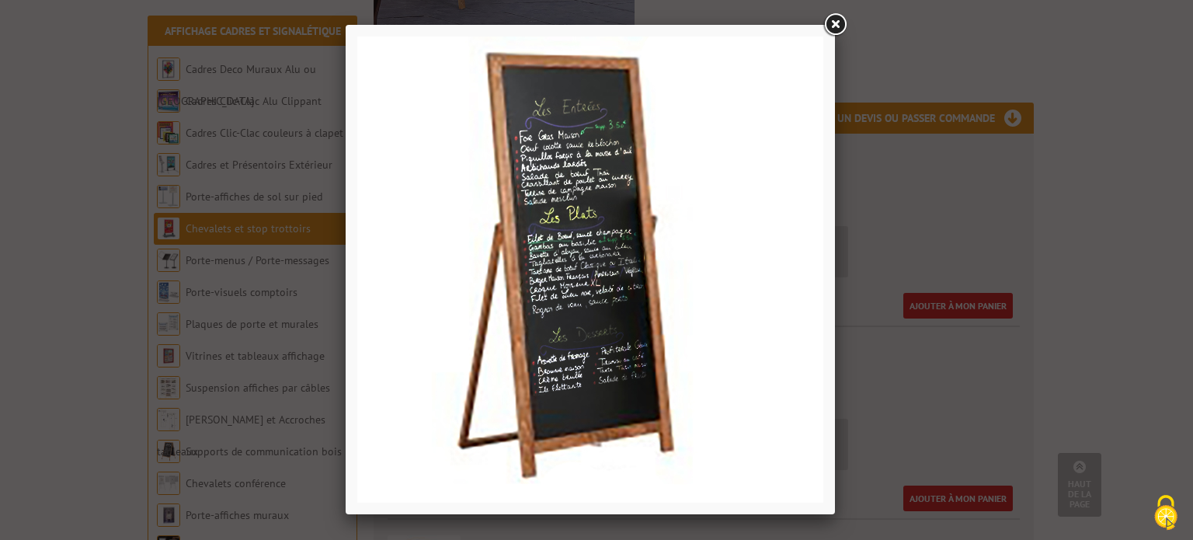
click at [836, 22] on link at bounding box center [835, 25] width 28 height 28
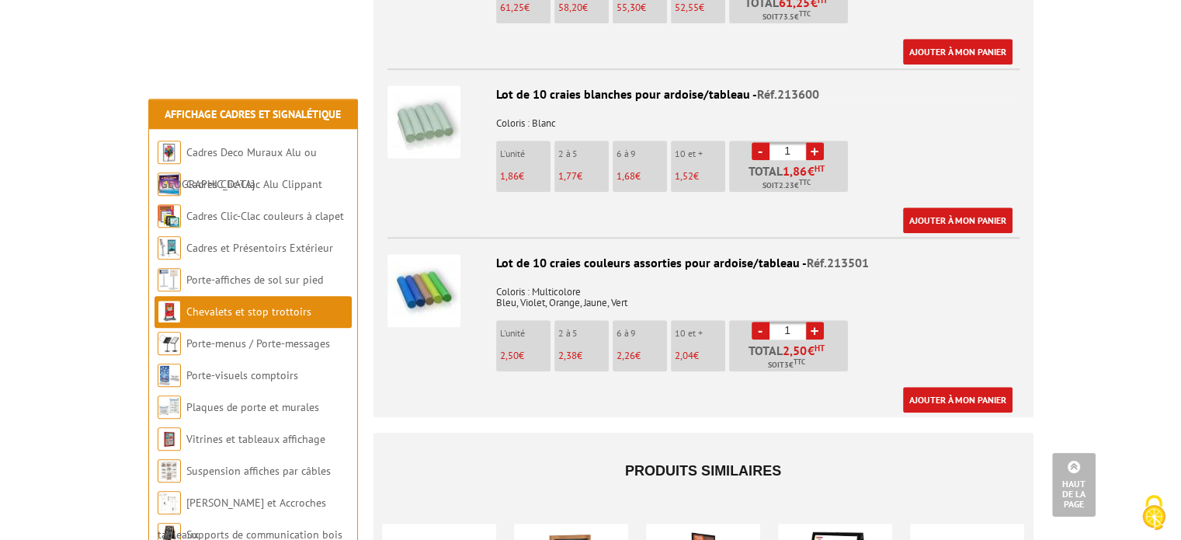
scroll to position [1812, 0]
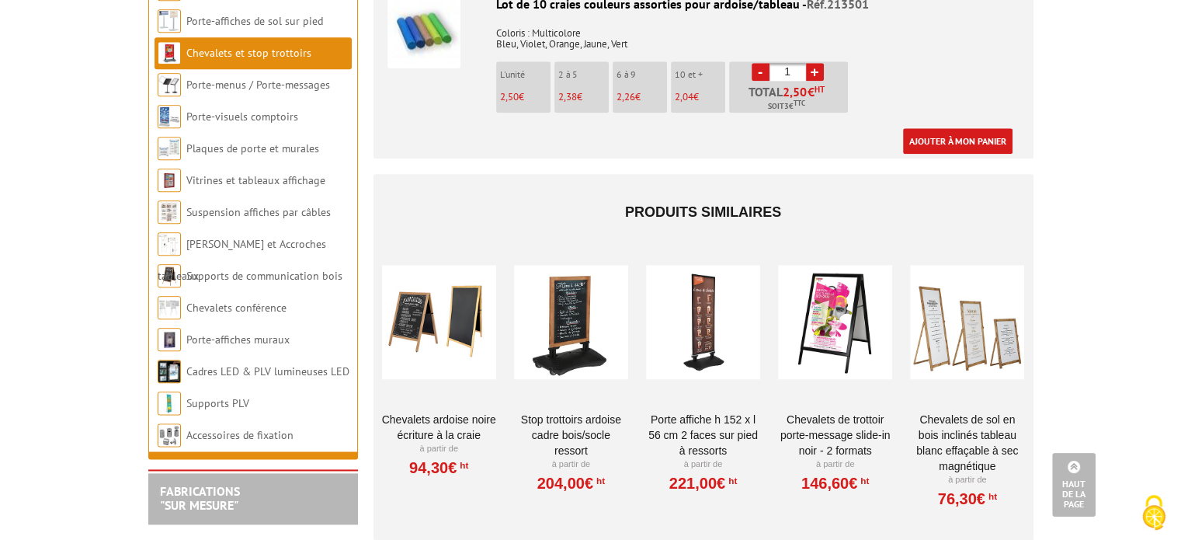
click at [447, 313] on div at bounding box center [439, 322] width 114 height 155
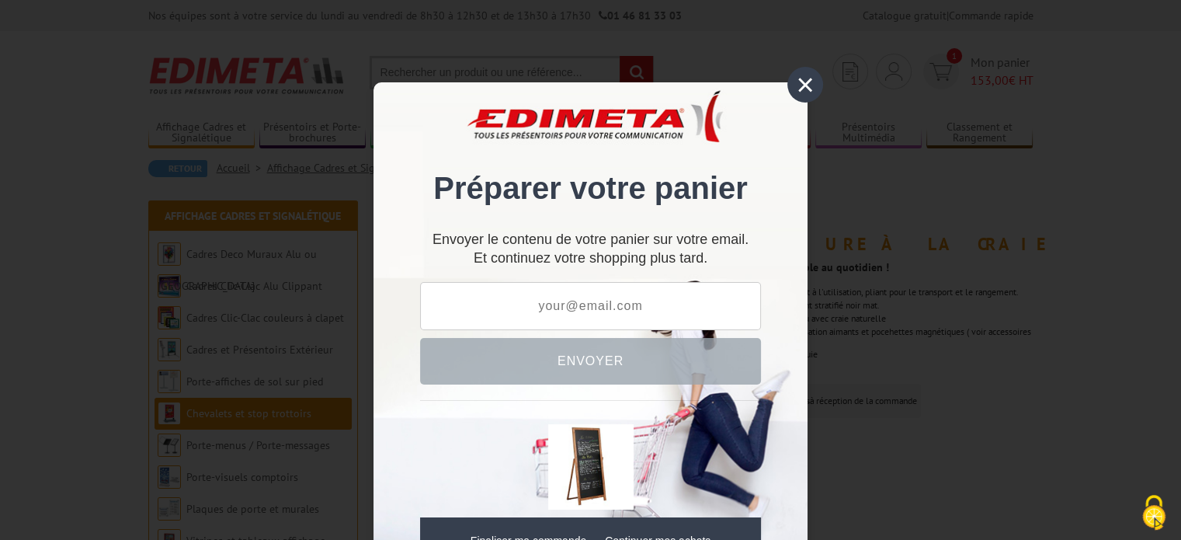
click at [805, 83] on div "×" at bounding box center [805, 85] width 36 height 36
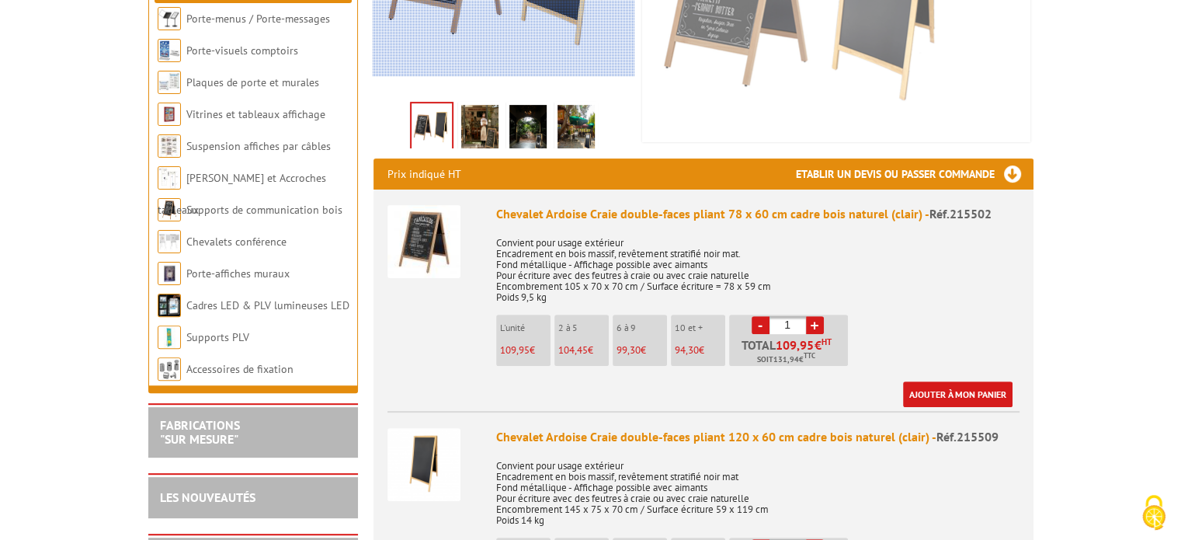
scroll to position [517, 0]
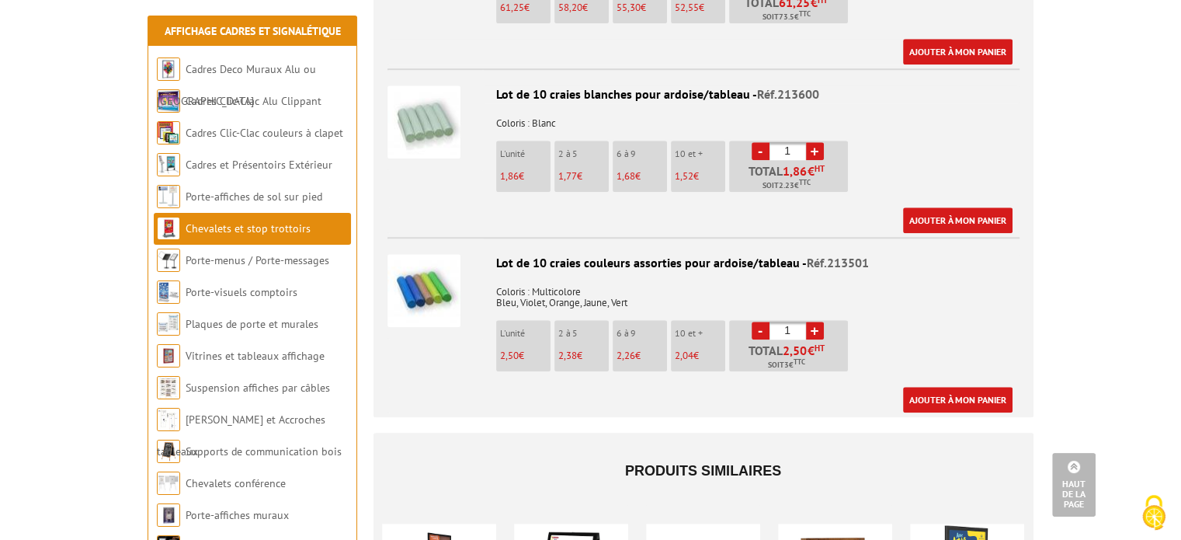
scroll to position [1812, 0]
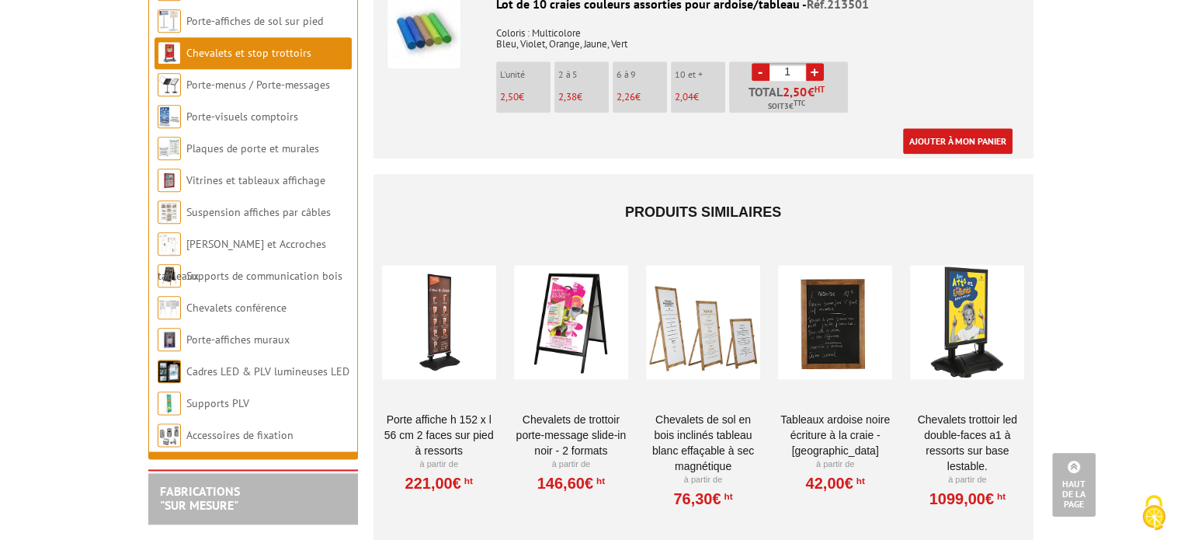
click at [568, 321] on div at bounding box center [571, 322] width 114 height 155
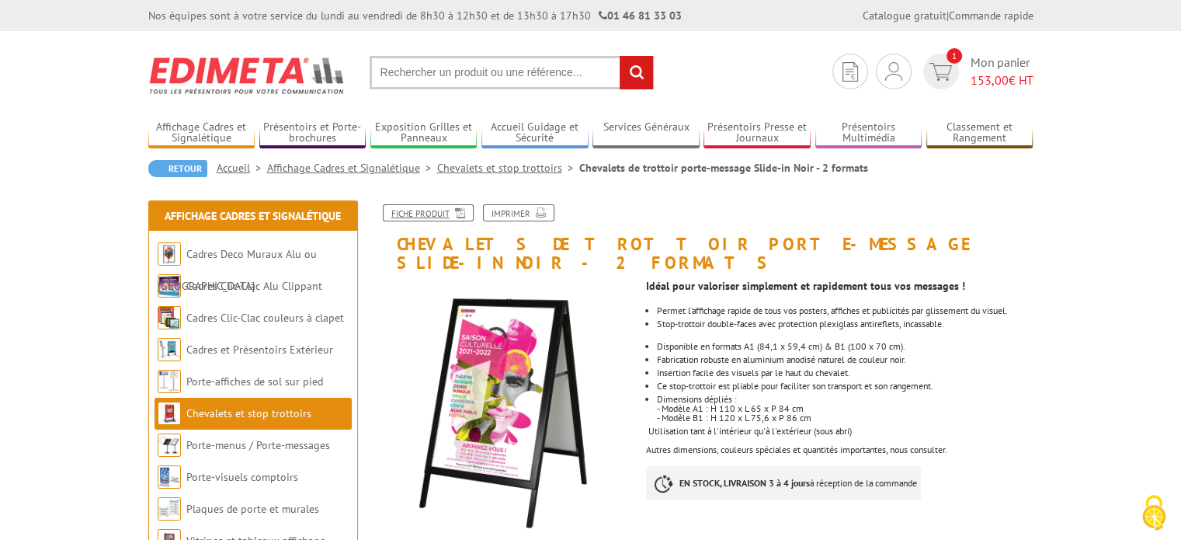
click at [422, 214] on link "Fiche produit" at bounding box center [428, 212] width 91 height 17
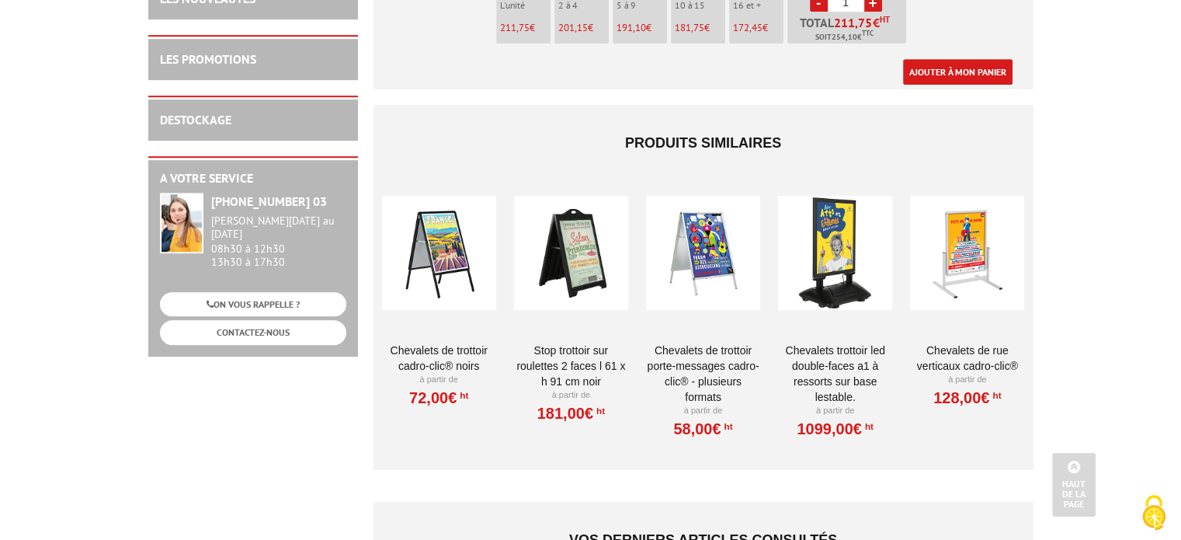
scroll to position [1035, 0]
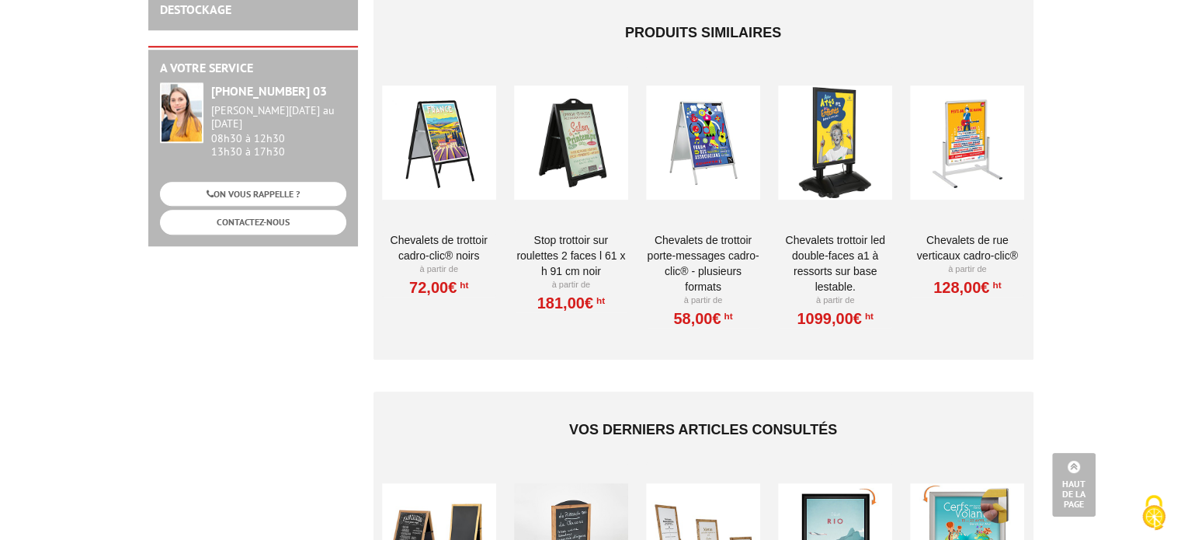
click at [443, 132] on div at bounding box center [439, 142] width 114 height 155
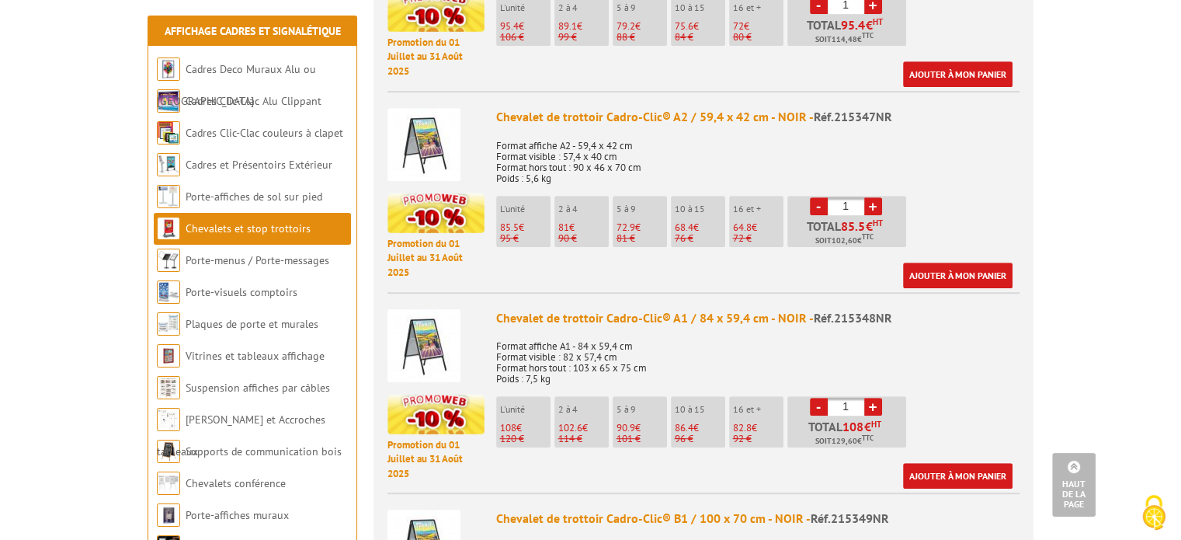
scroll to position [259, 0]
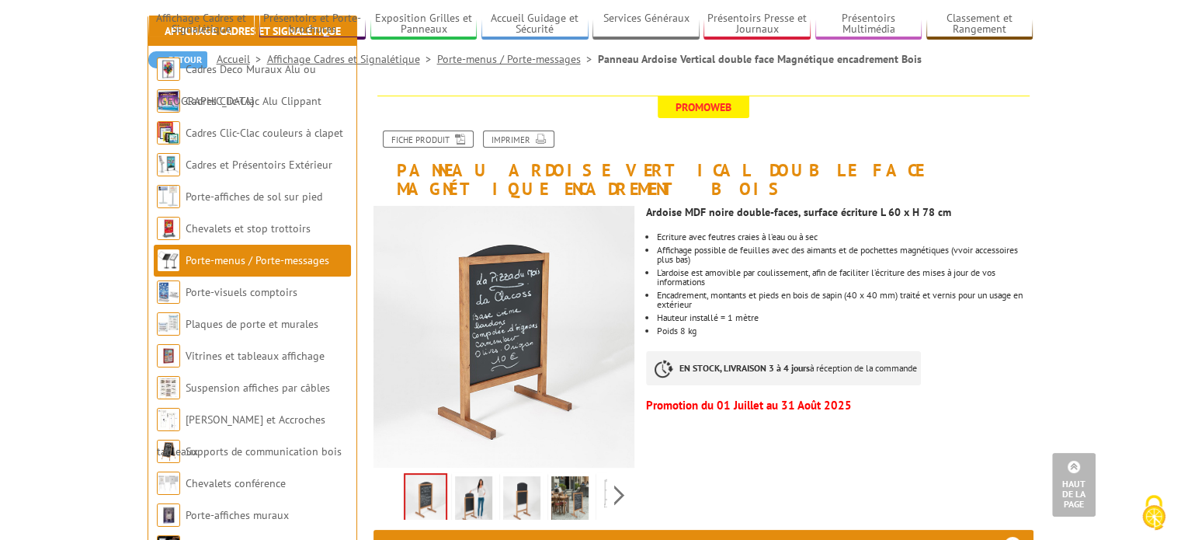
scroll to position [106, 0]
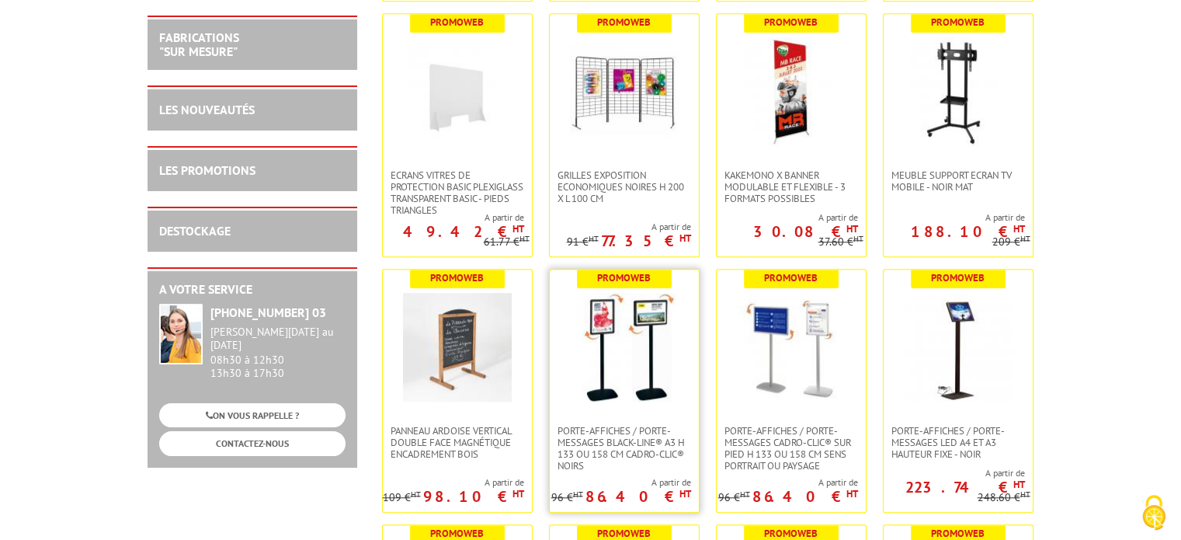
click at [610, 331] on img at bounding box center [624, 347] width 109 height 109
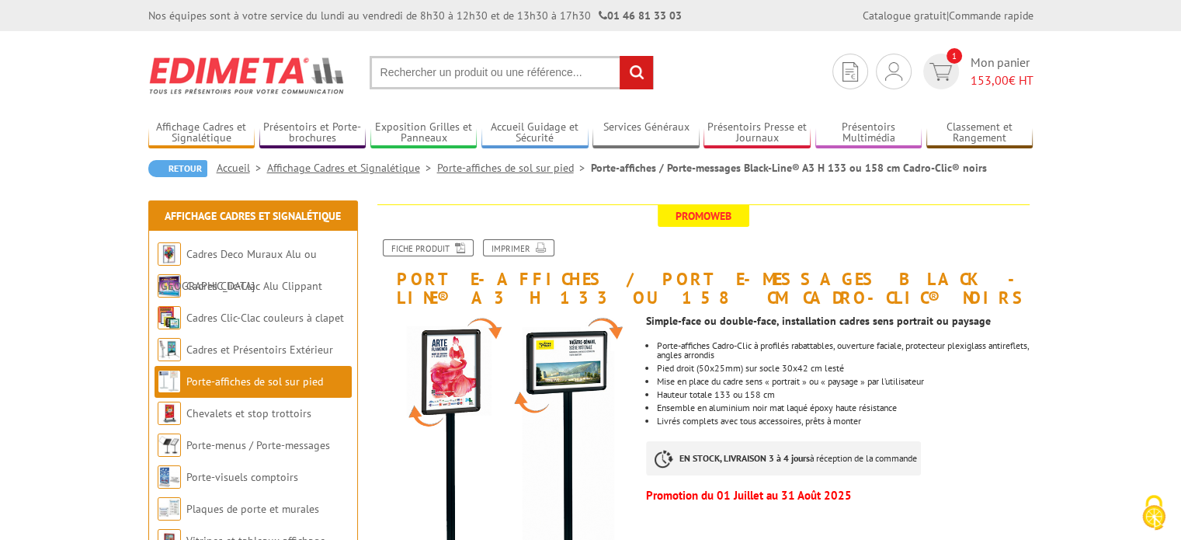
scroll to position [259, 0]
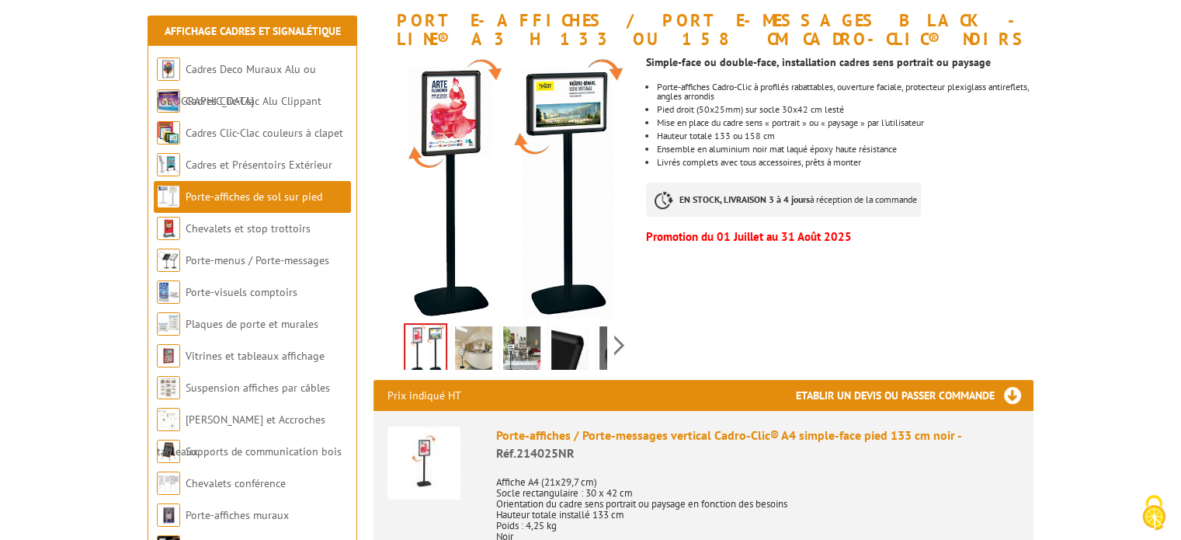
click at [463, 338] on img at bounding box center [473, 350] width 37 height 48
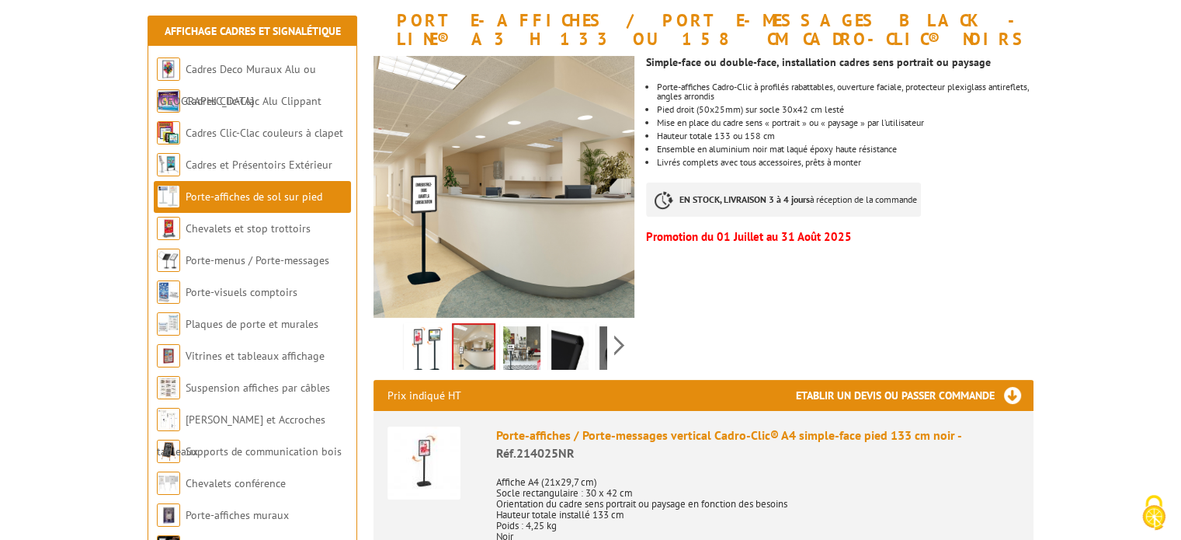
click at [517, 339] on img at bounding box center [521, 350] width 37 height 48
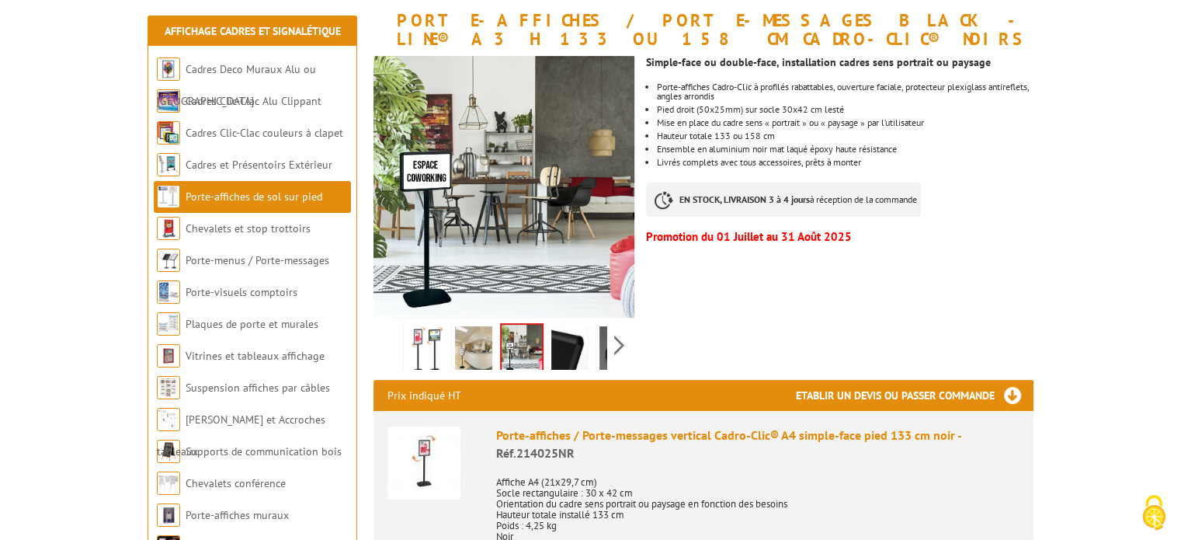
click at [568, 346] on img at bounding box center [569, 350] width 37 height 48
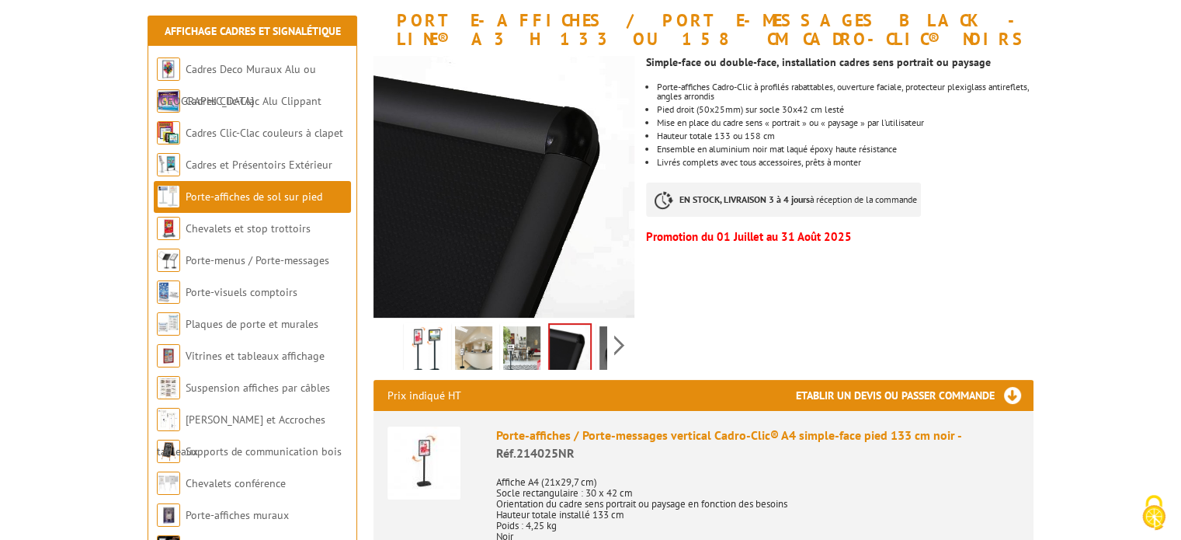
click at [606, 346] on img at bounding box center [618, 350] width 37 height 48
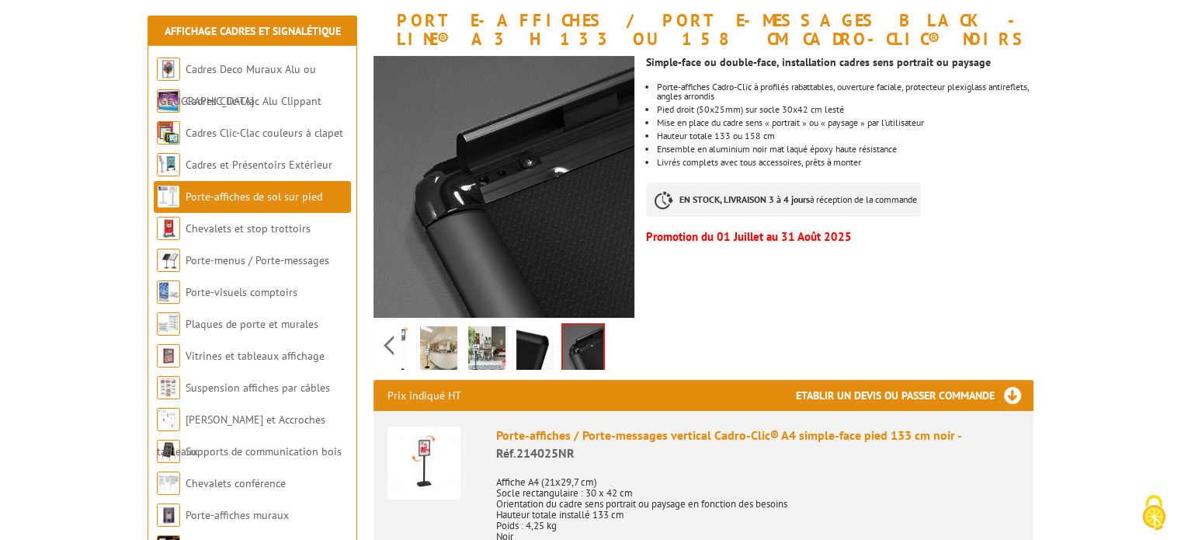
click at [438, 351] on img at bounding box center [438, 350] width 37 height 48
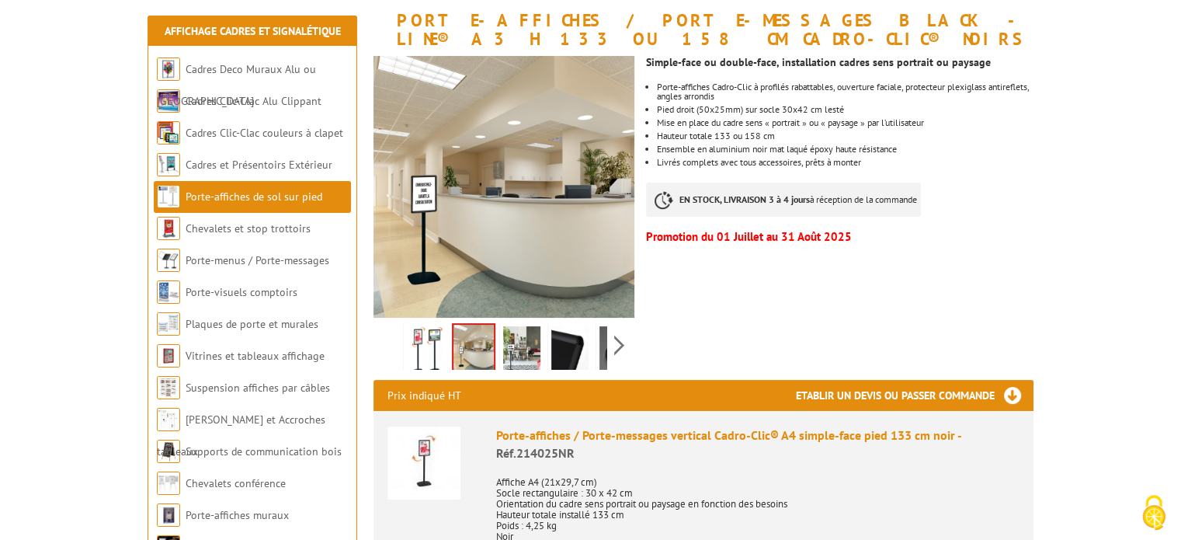
click at [393, 350] on div "Previous Next" at bounding box center [505, 345] width 262 height 54
click at [436, 338] on img at bounding box center [425, 350] width 37 height 48
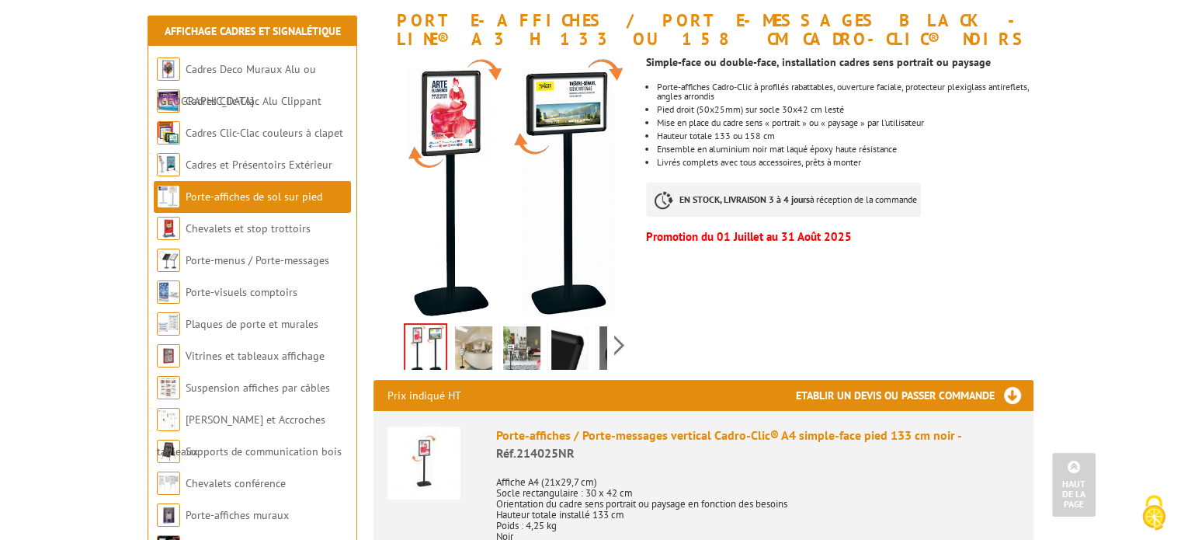
scroll to position [0, 0]
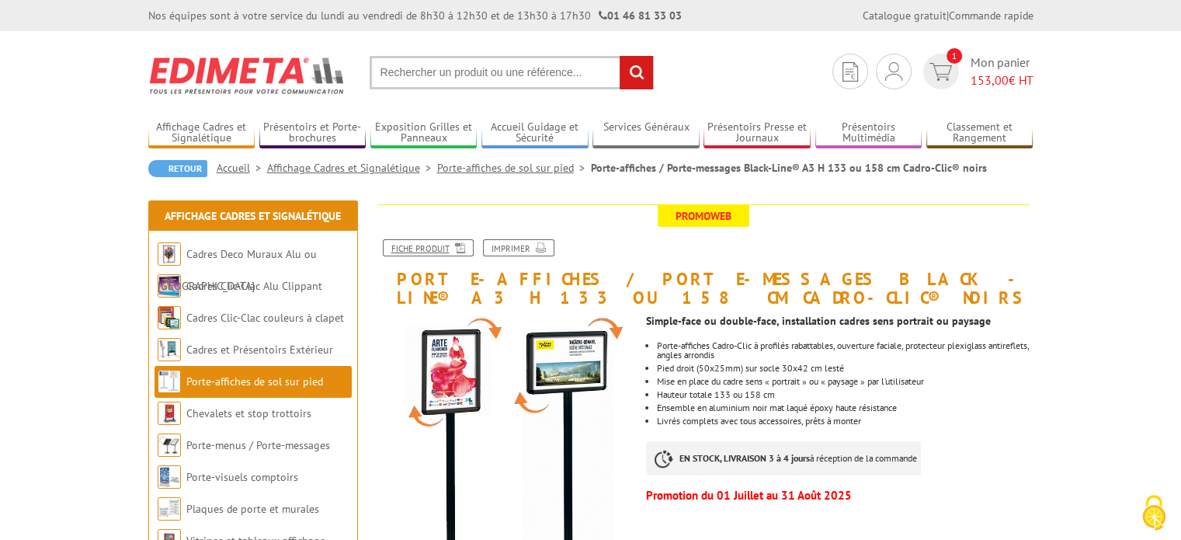
click at [443, 248] on link "Fiche produit" at bounding box center [428, 247] width 91 height 17
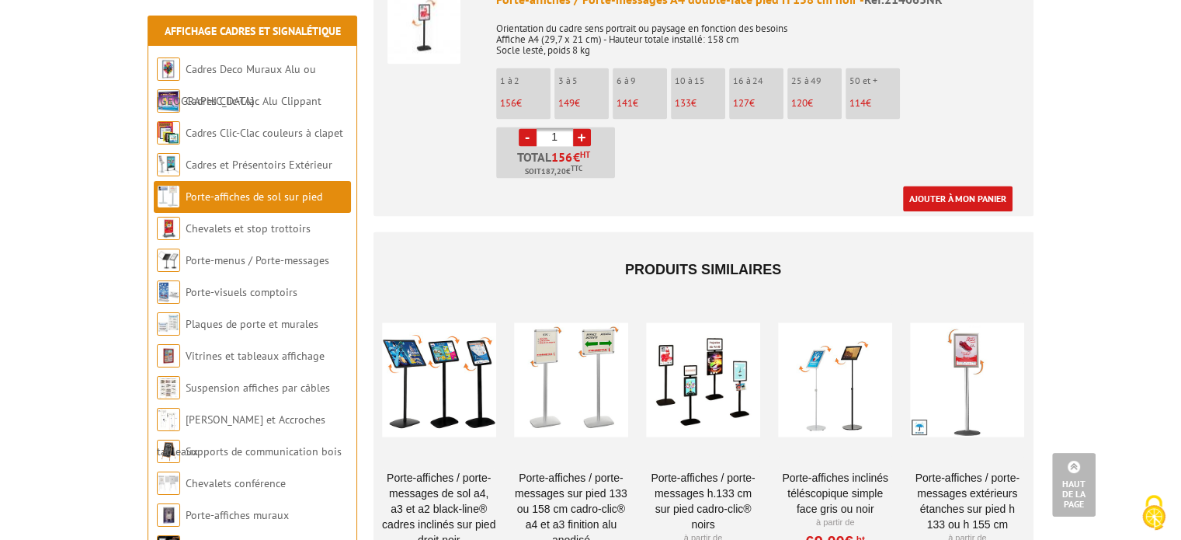
scroll to position [2847, 0]
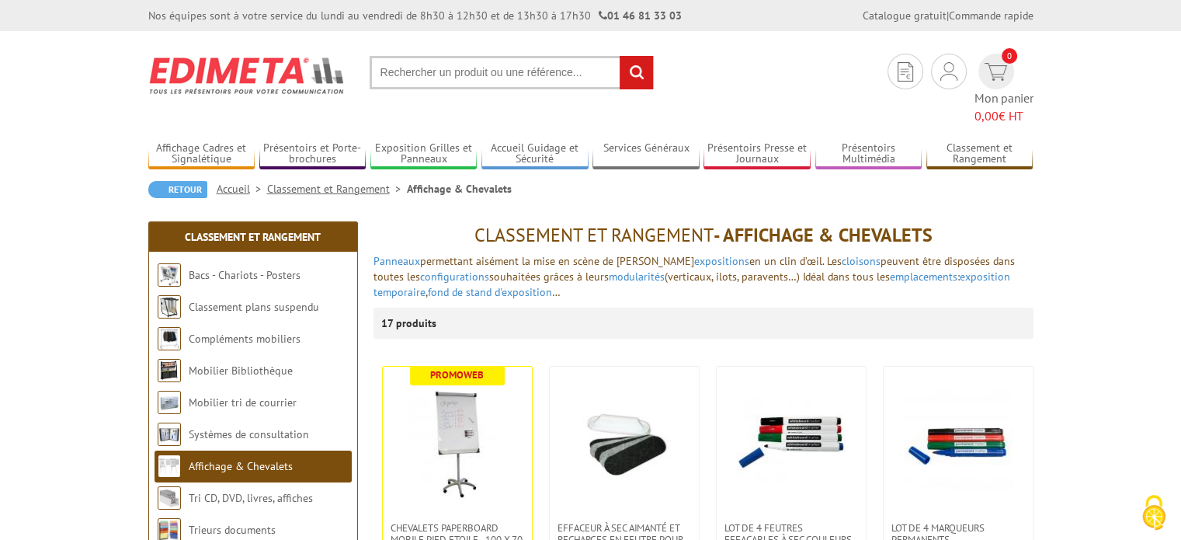
click at [292, 268] on link "Bacs - Chariots - Posters" at bounding box center [245, 275] width 112 height 14
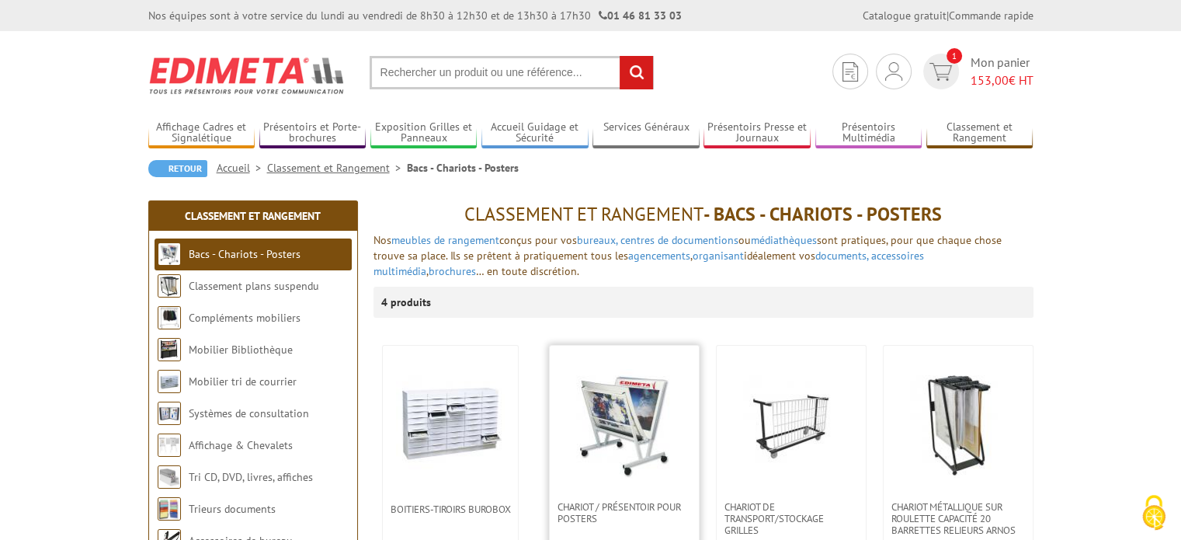
click at [596, 422] on img at bounding box center [624, 423] width 109 height 109
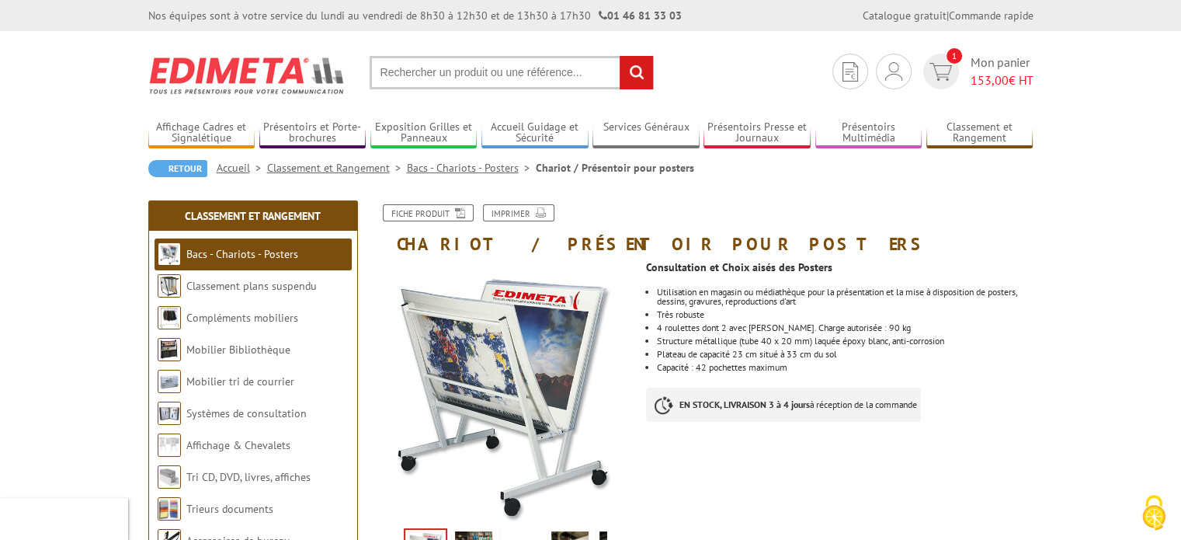
scroll to position [259, 0]
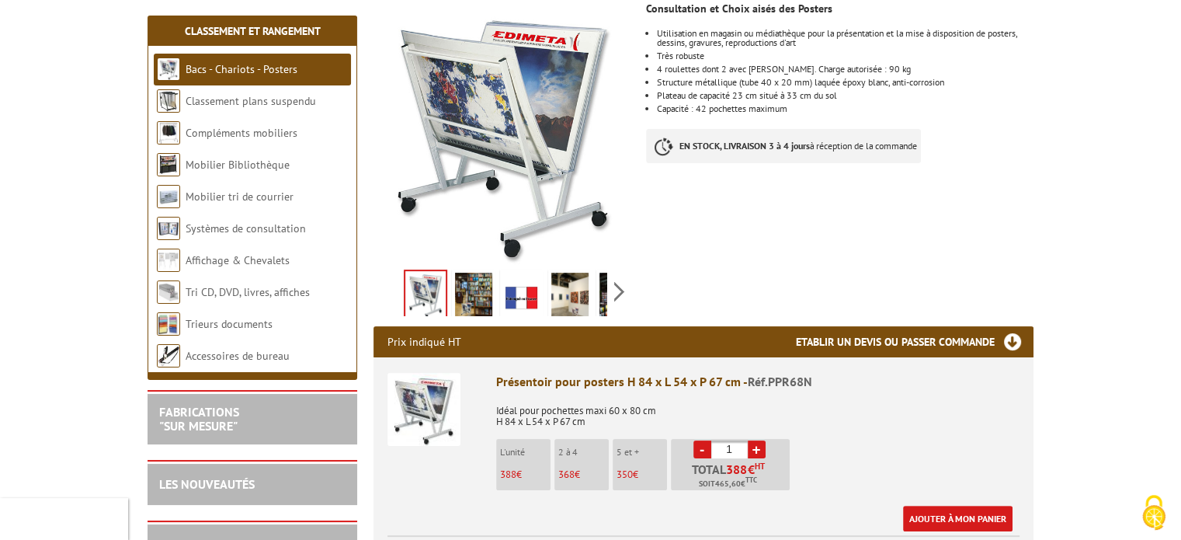
click at [441, 406] on img at bounding box center [424, 409] width 73 height 73
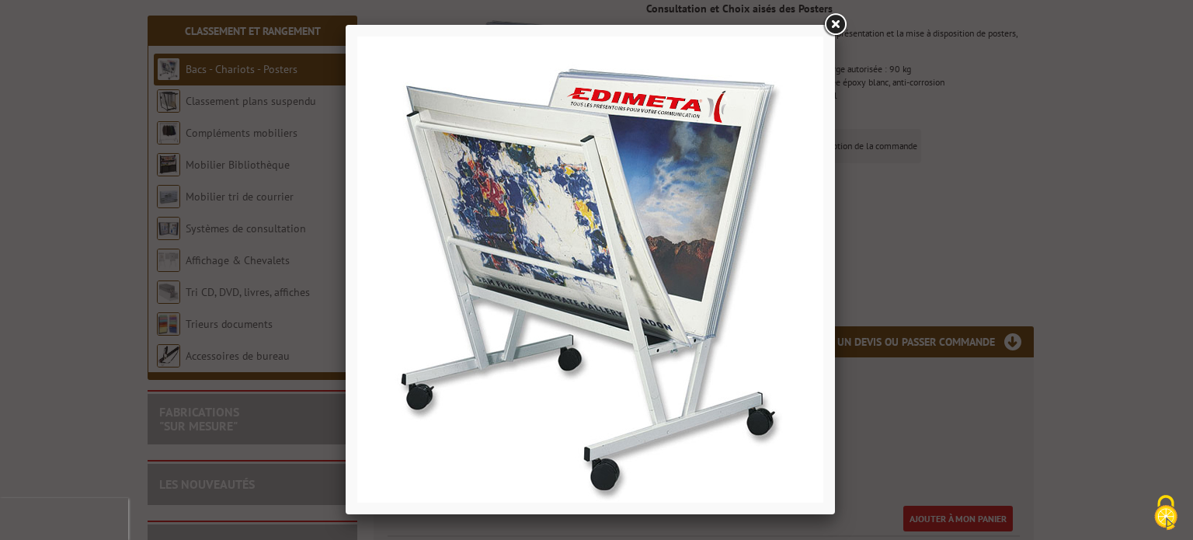
click at [831, 26] on link at bounding box center [835, 25] width 28 height 28
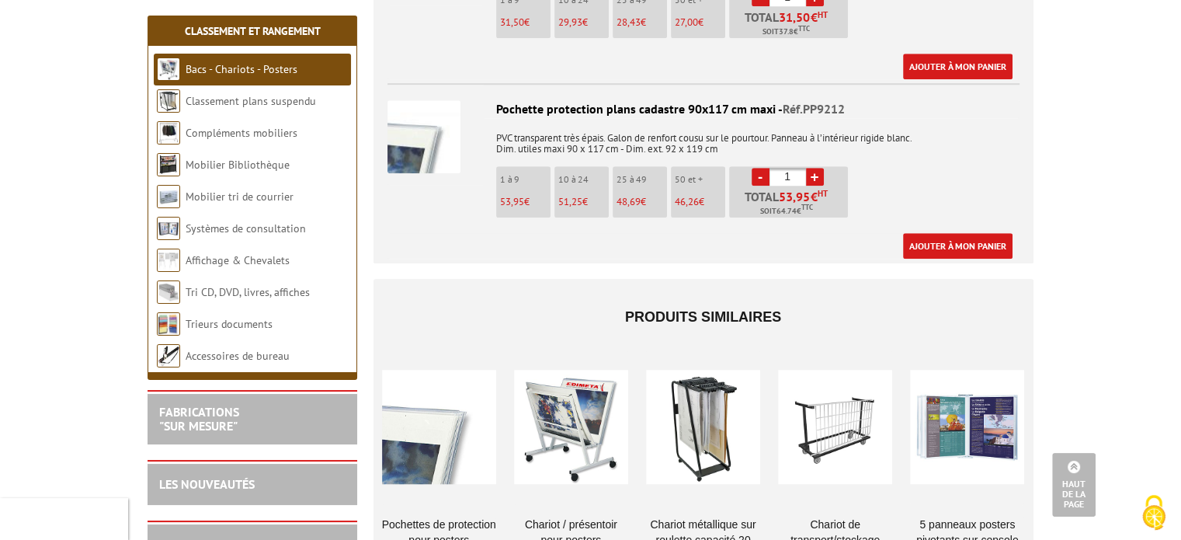
scroll to position [1035, 0]
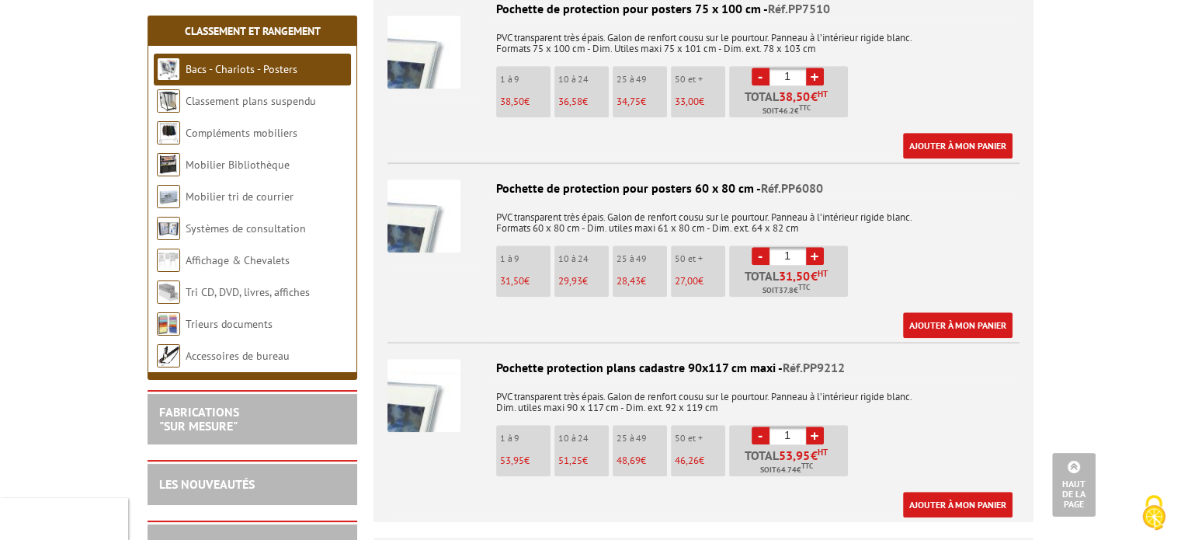
click at [412, 232] on img at bounding box center [424, 215] width 73 height 73
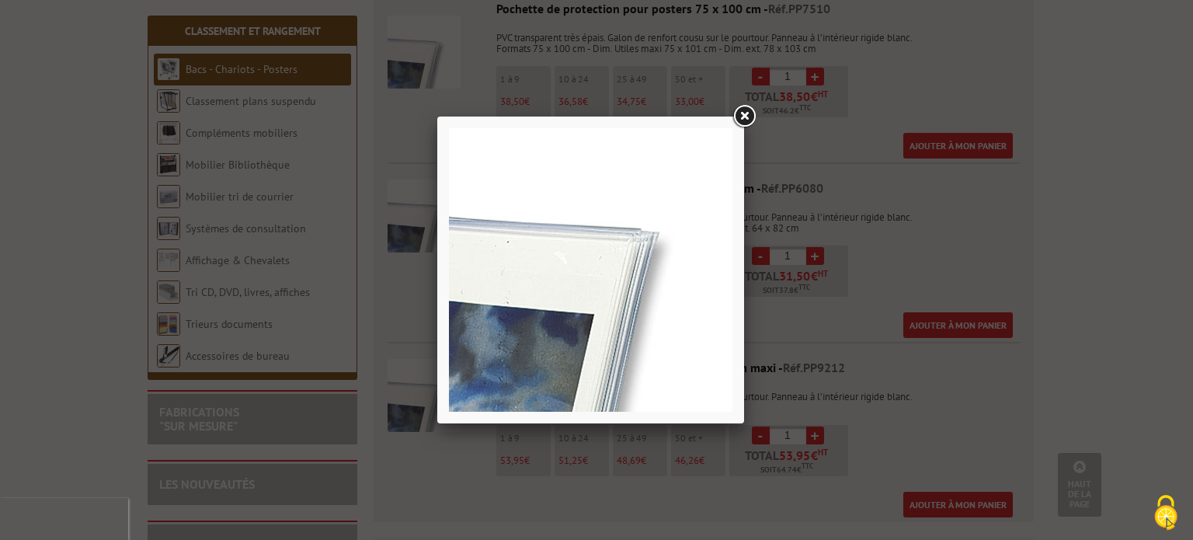
click at [621, 256] on img at bounding box center [590, 269] width 283 height 283
click at [742, 119] on link at bounding box center [744, 117] width 28 height 28
